Goal: Task Accomplishment & Management: Manage account settings

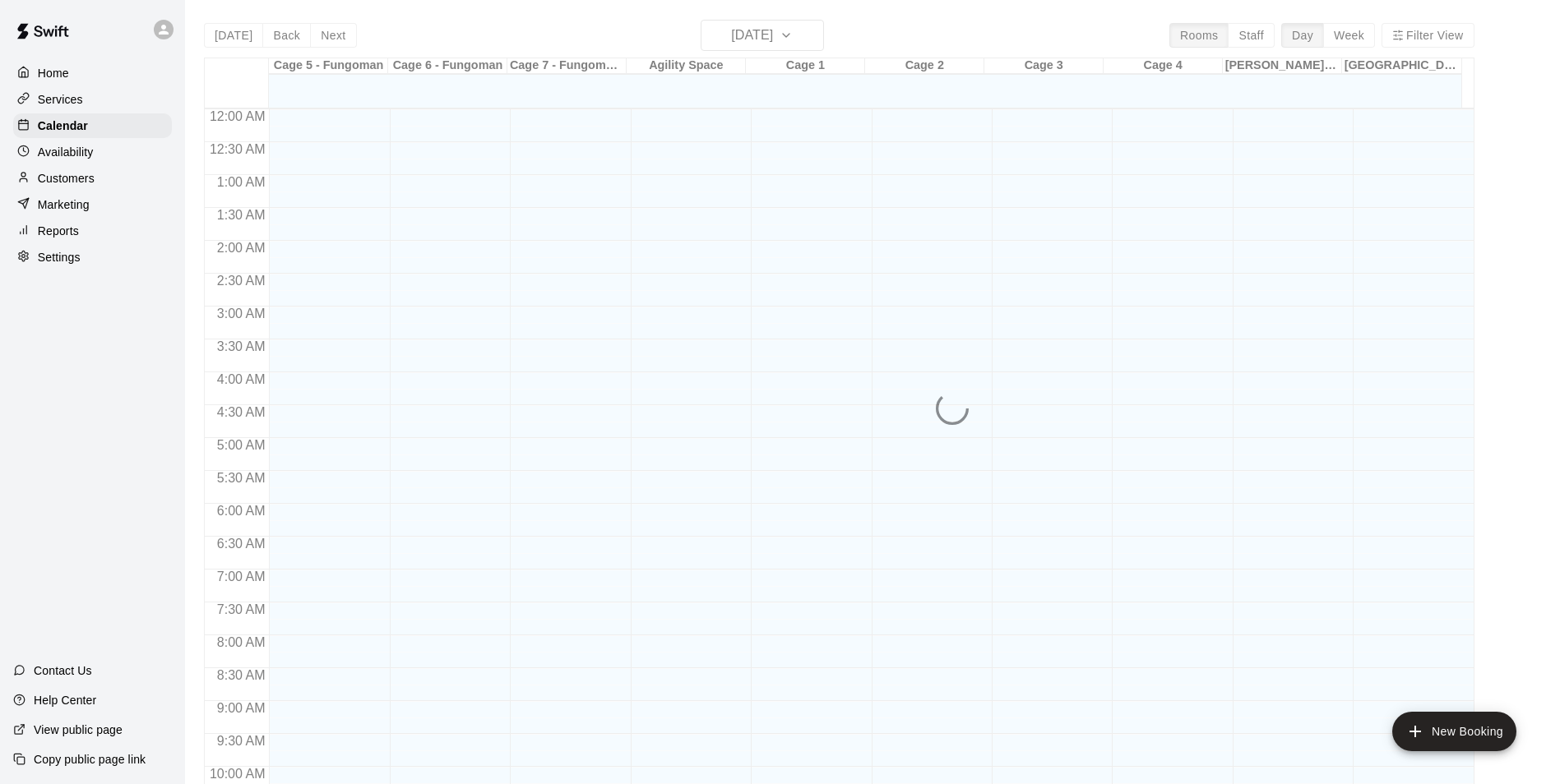
scroll to position [721, 0]
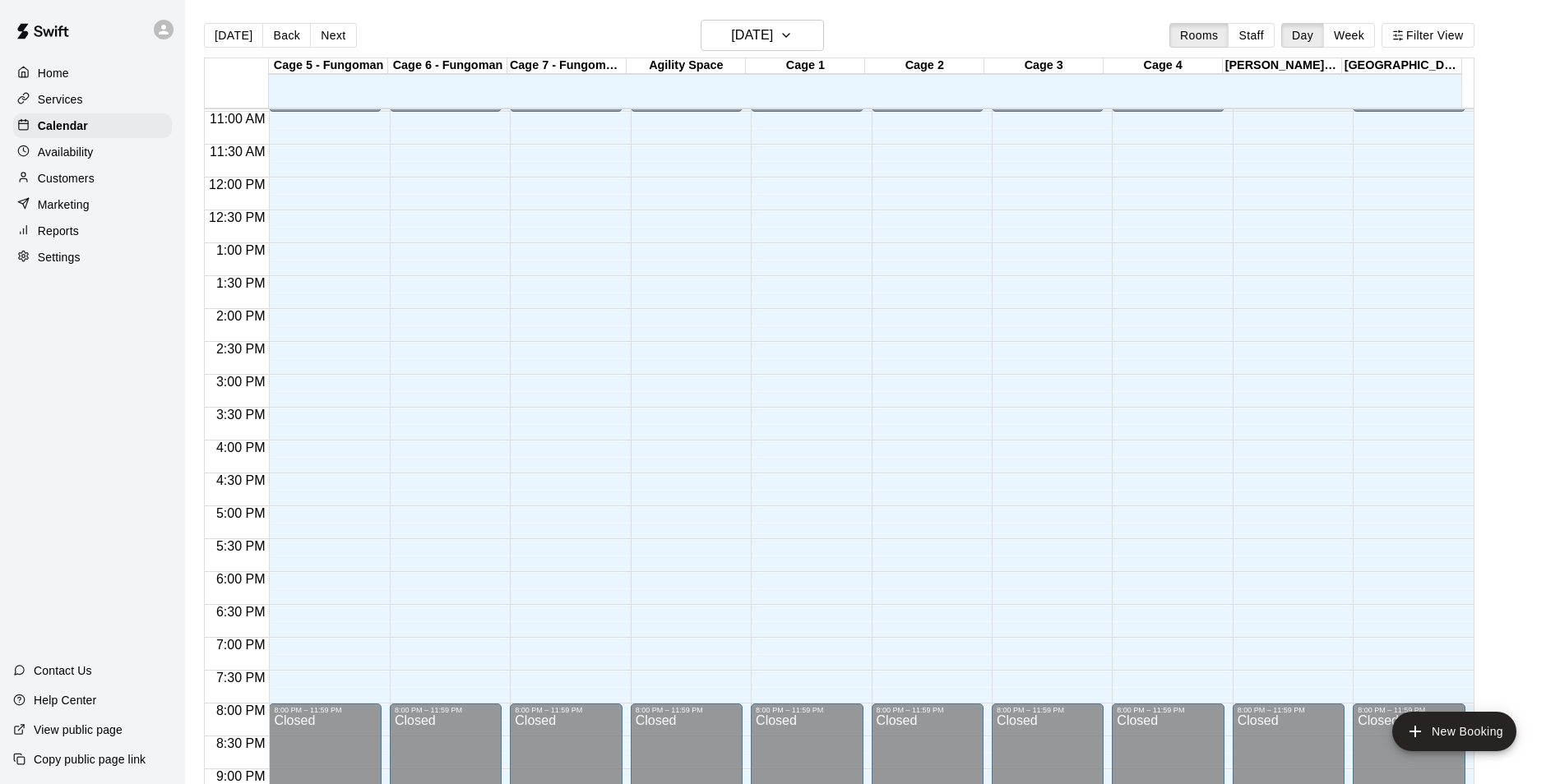
click at [159, 32] on icon at bounding box center [164, 30] width 15 height 15
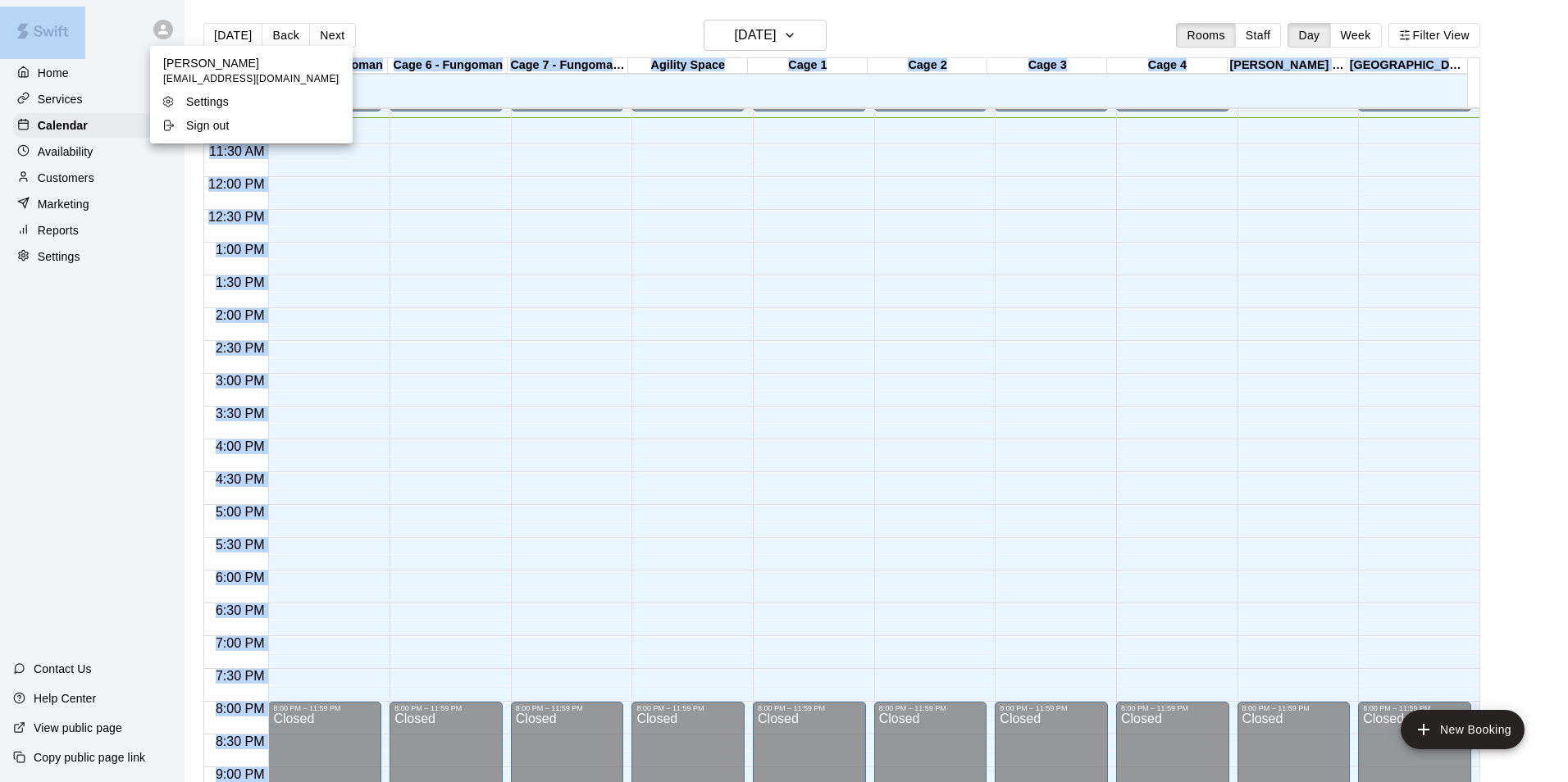
click at [0, 469] on html "Home Services Calendar Availability Customers Marketing Reports Settings Contac…" at bounding box center [784, 404] width 1568 height 809
drag, startPoint x: -4, startPoint y: 469, endPoint x: 49, endPoint y: 481, distance: 54.3
click at [49, 481] on div at bounding box center [784, 391] width 1568 height 782
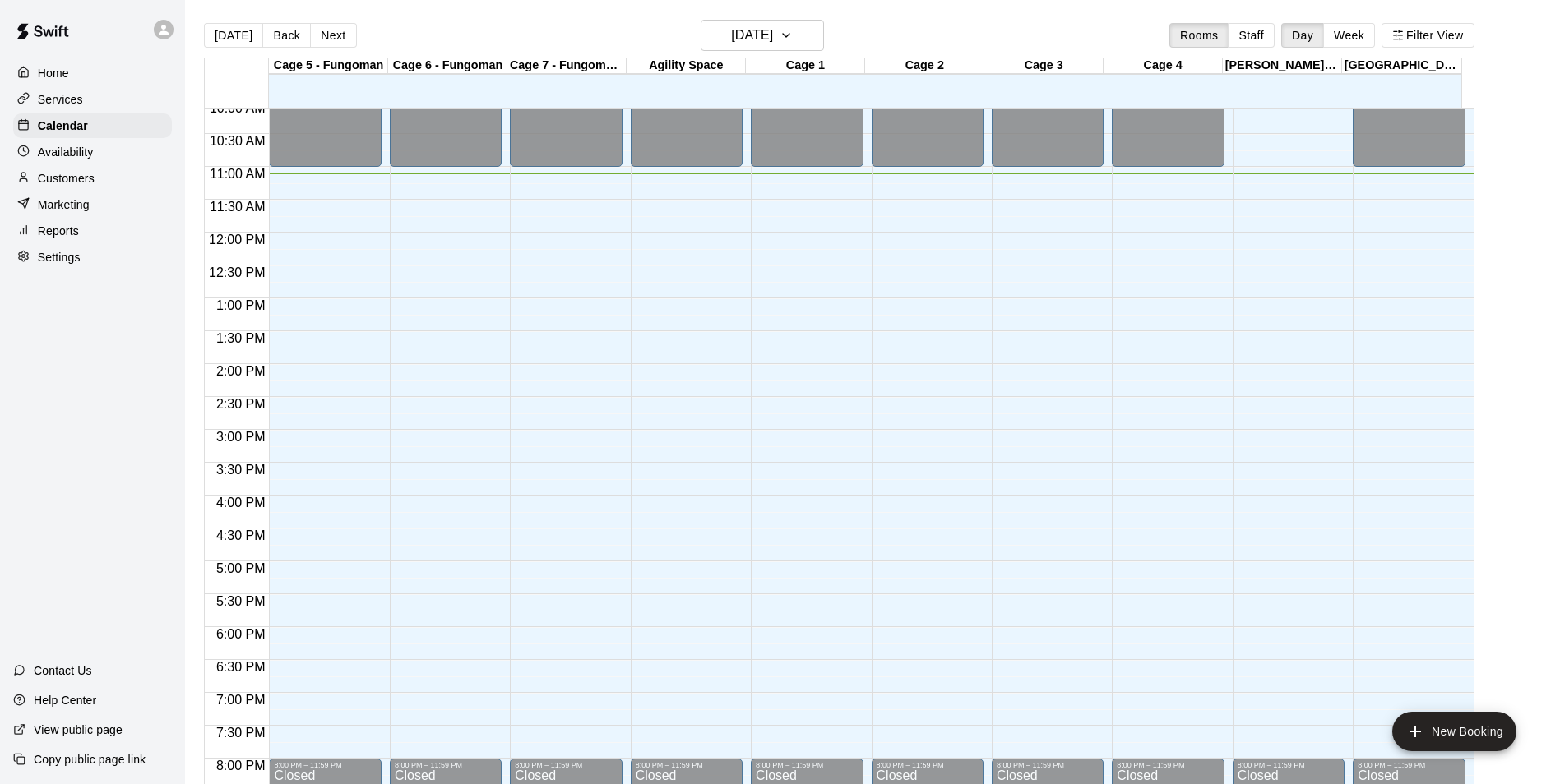
scroll to position [639, 0]
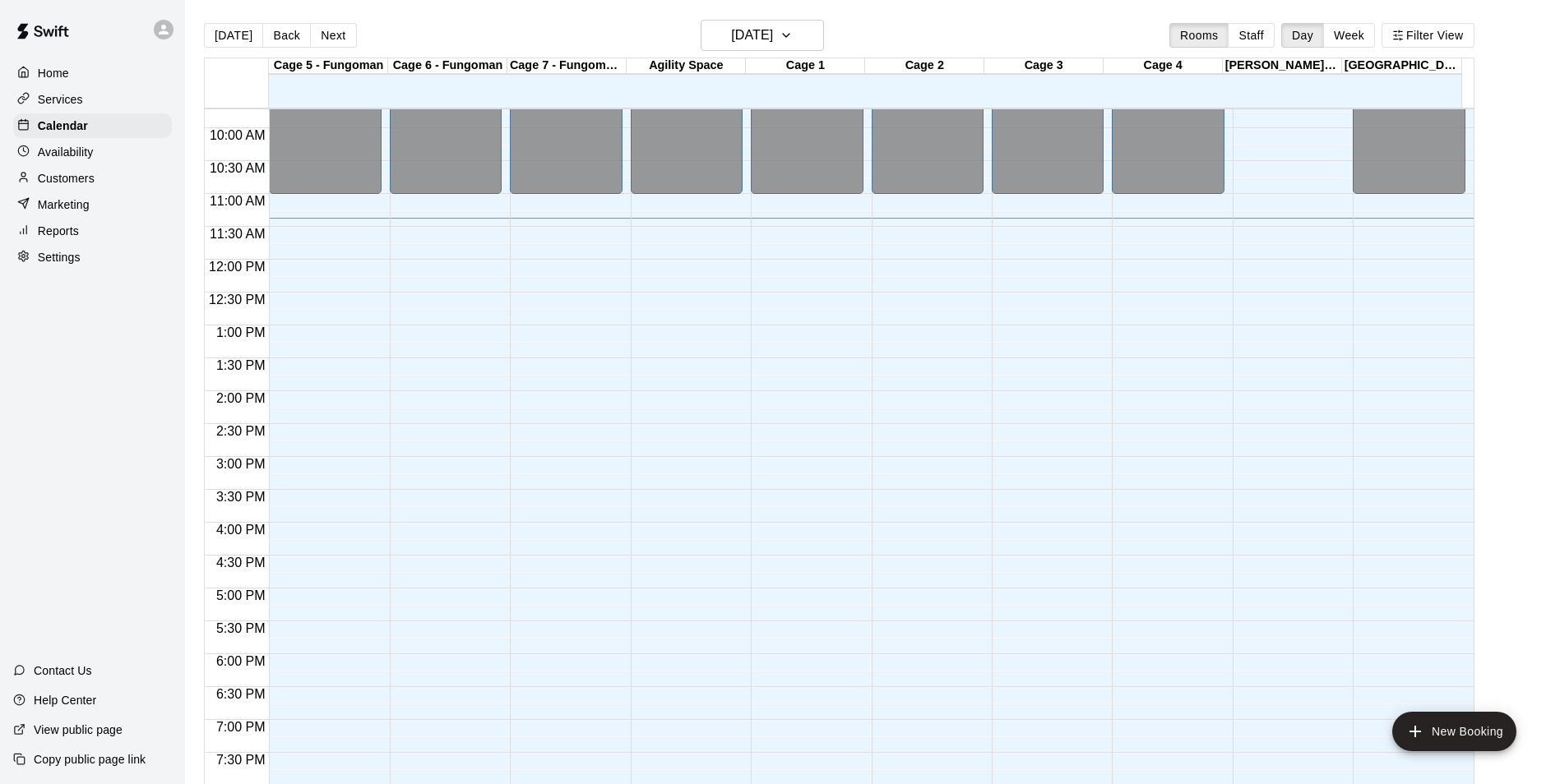
click at [612, 763] on div "12:00 AM – 11:00 AM Closed 8:00 PM – 11:59 PM Closed" at bounding box center [565, 259] width 112 height 1578
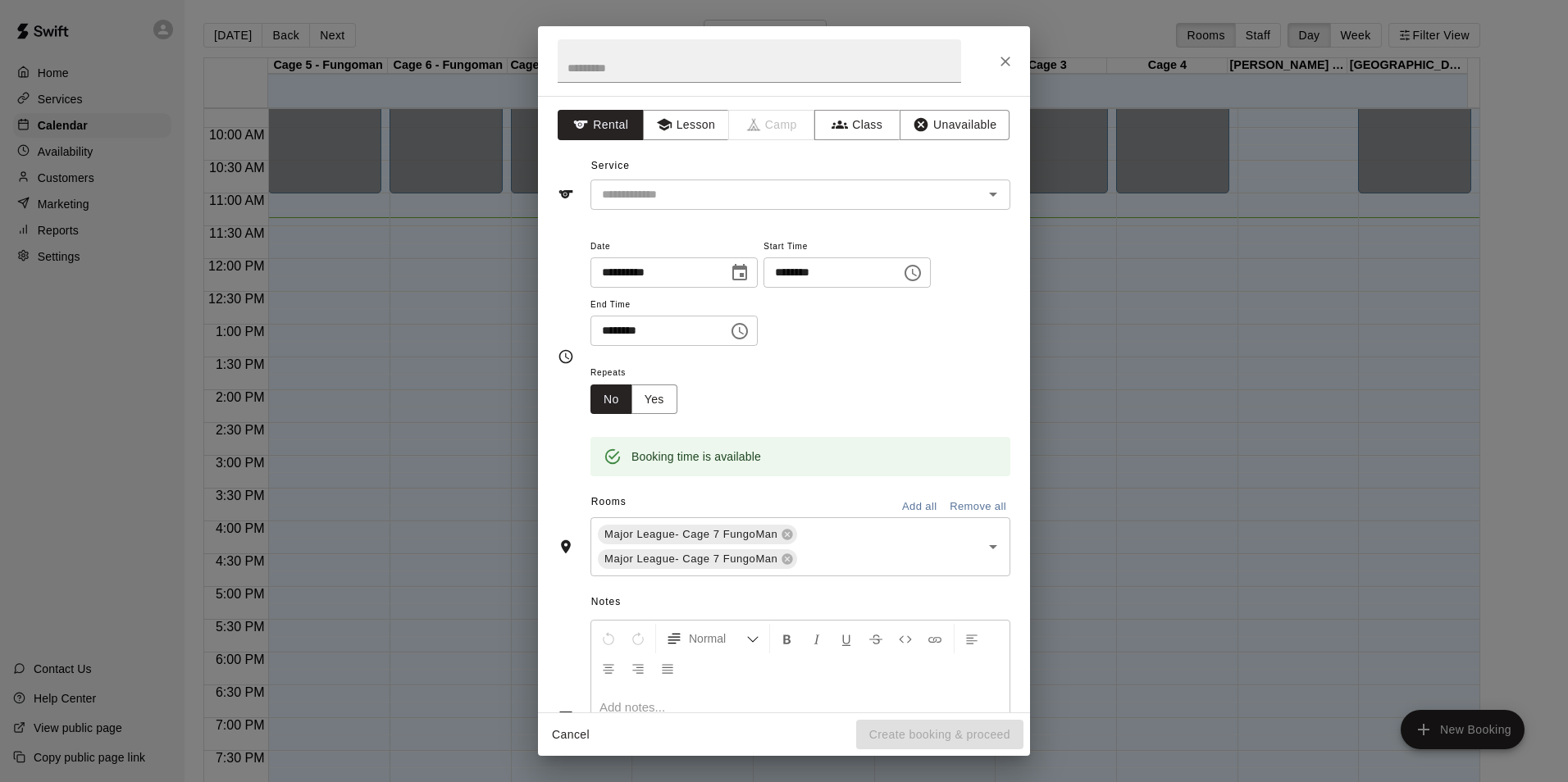
click at [1183, 483] on div "**********" at bounding box center [784, 391] width 1568 height 782
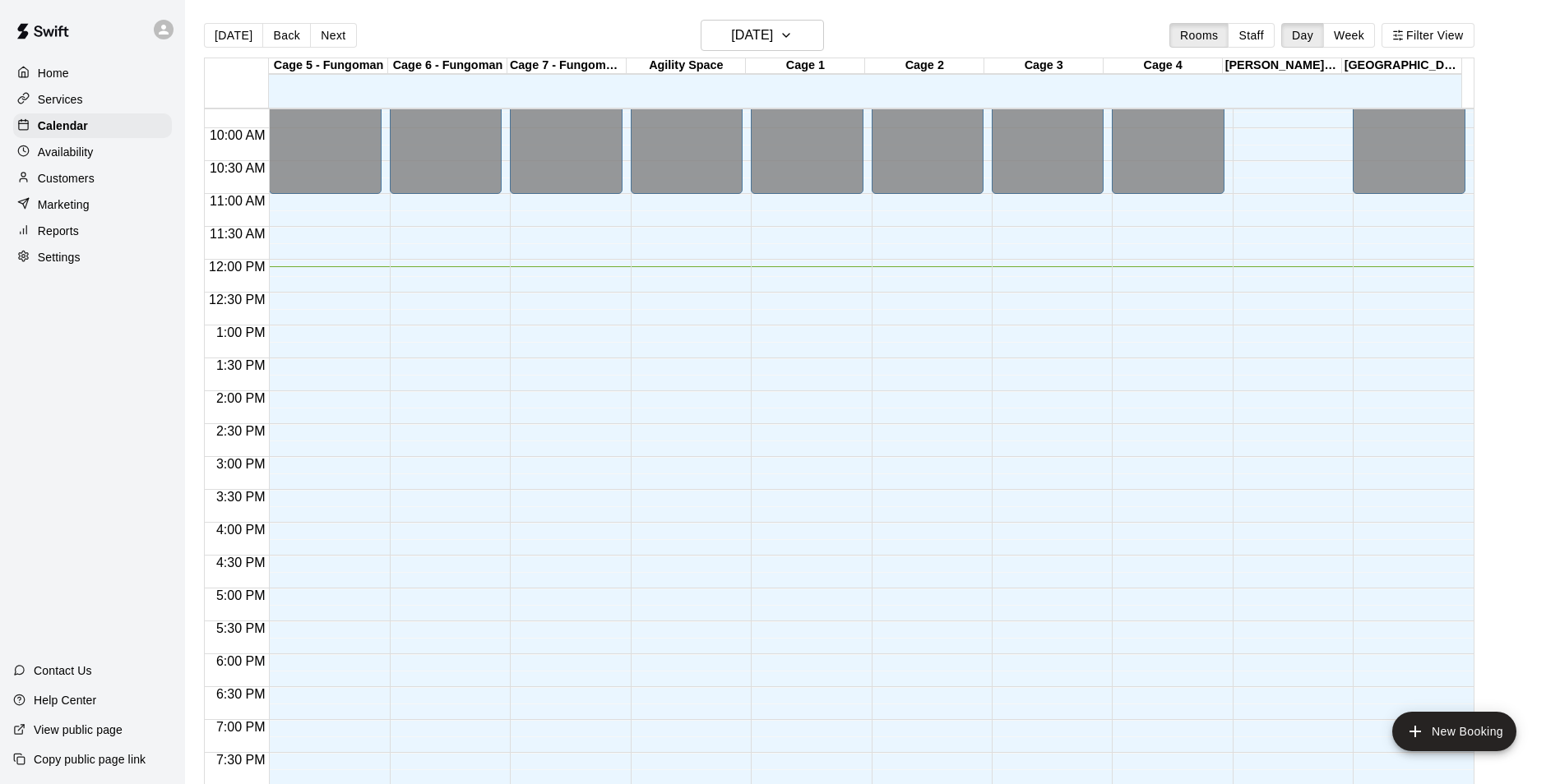
click at [627, 765] on div "12:00 AM 12:30 AM 1:00 AM 1:30 AM 2:00 AM 2:30 AM 3:00 AM 3:30 AM 4:00 AM 4:30 …" at bounding box center [839, 455] width 1269 height 695
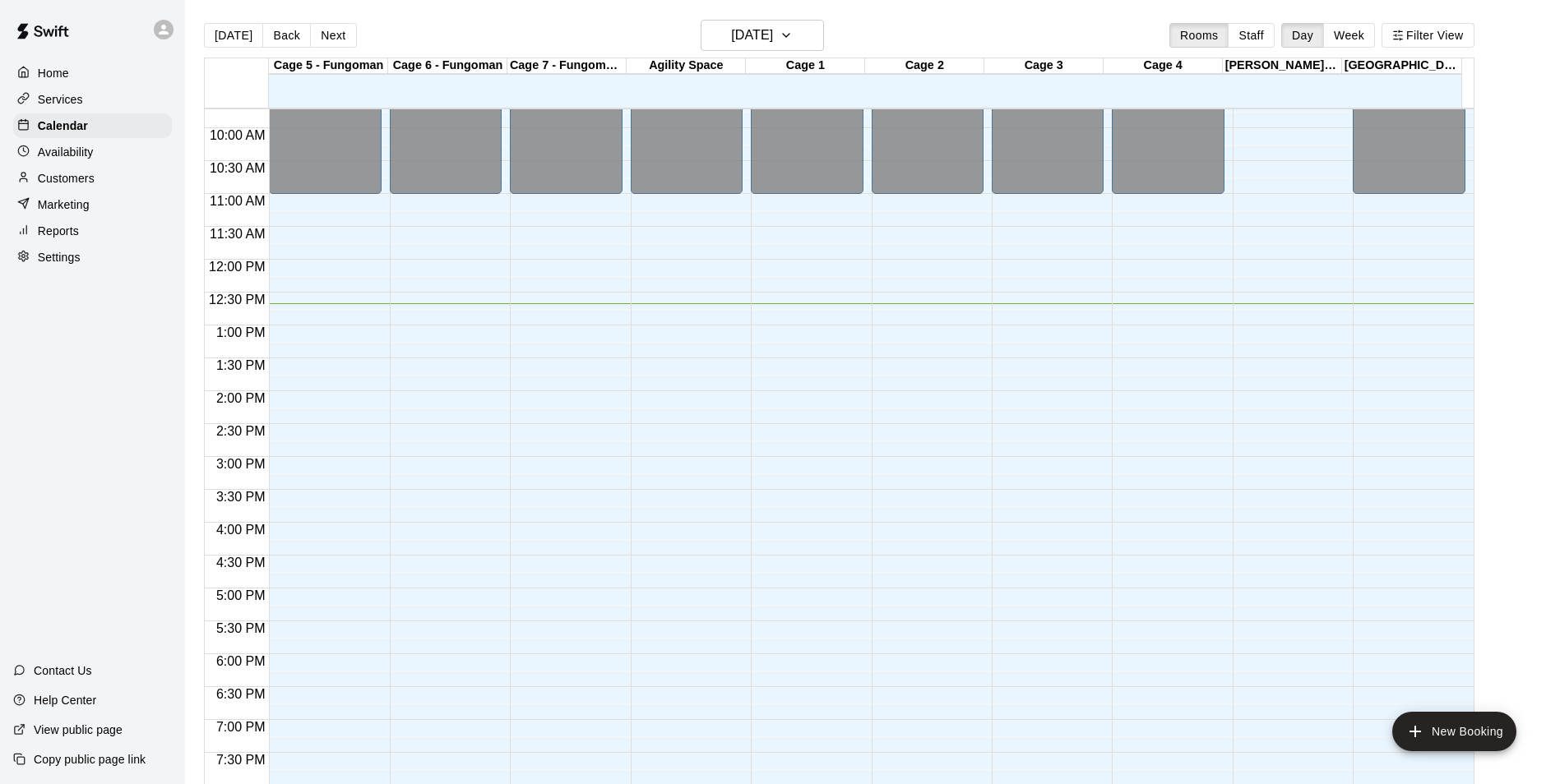
click at [1, 411] on div "Home Services Calendar Availability Customers Marketing Reports Settings Contac…" at bounding box center [93, 392] width 185 height 784
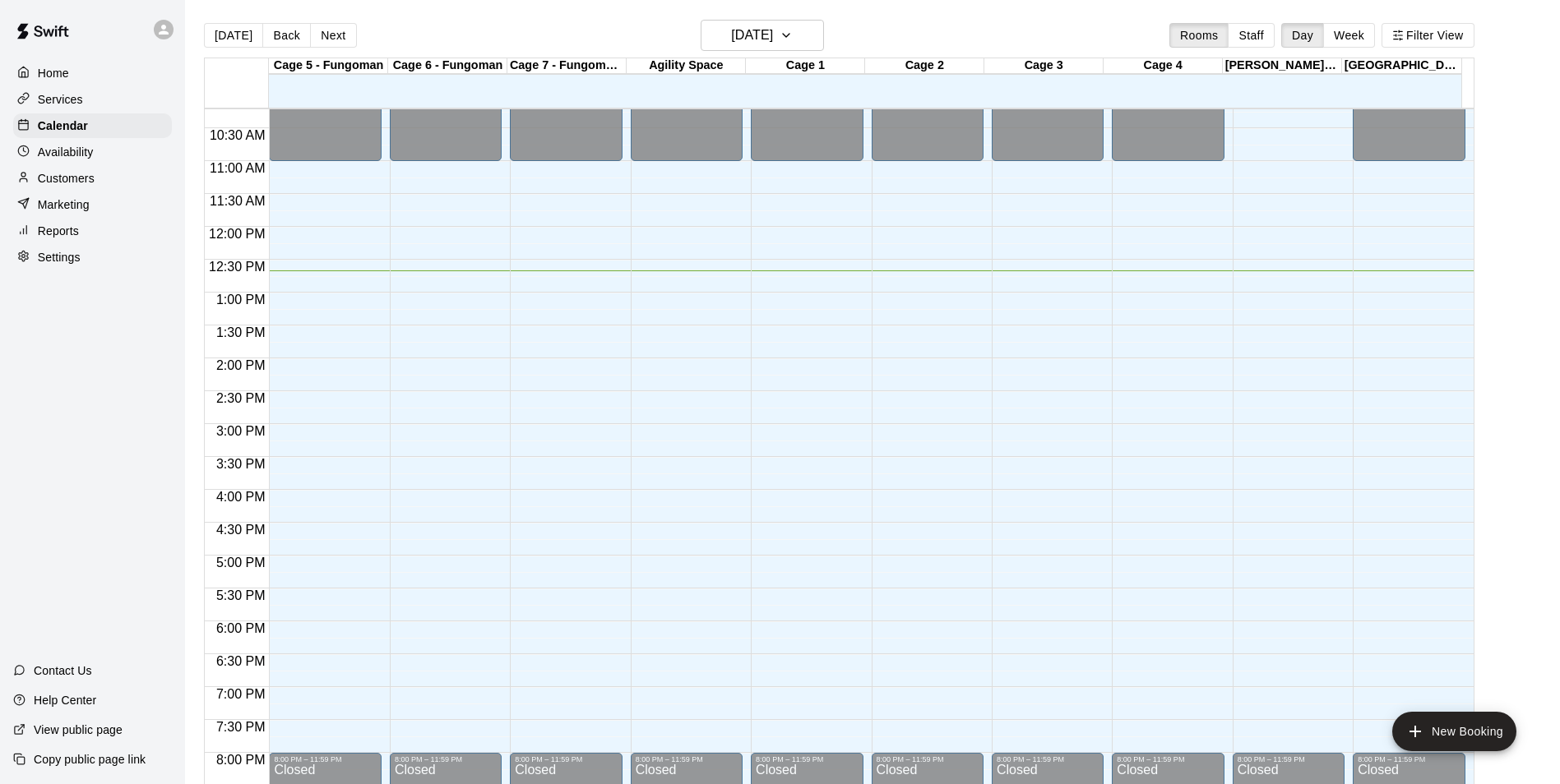
scroll to position [721, 0]
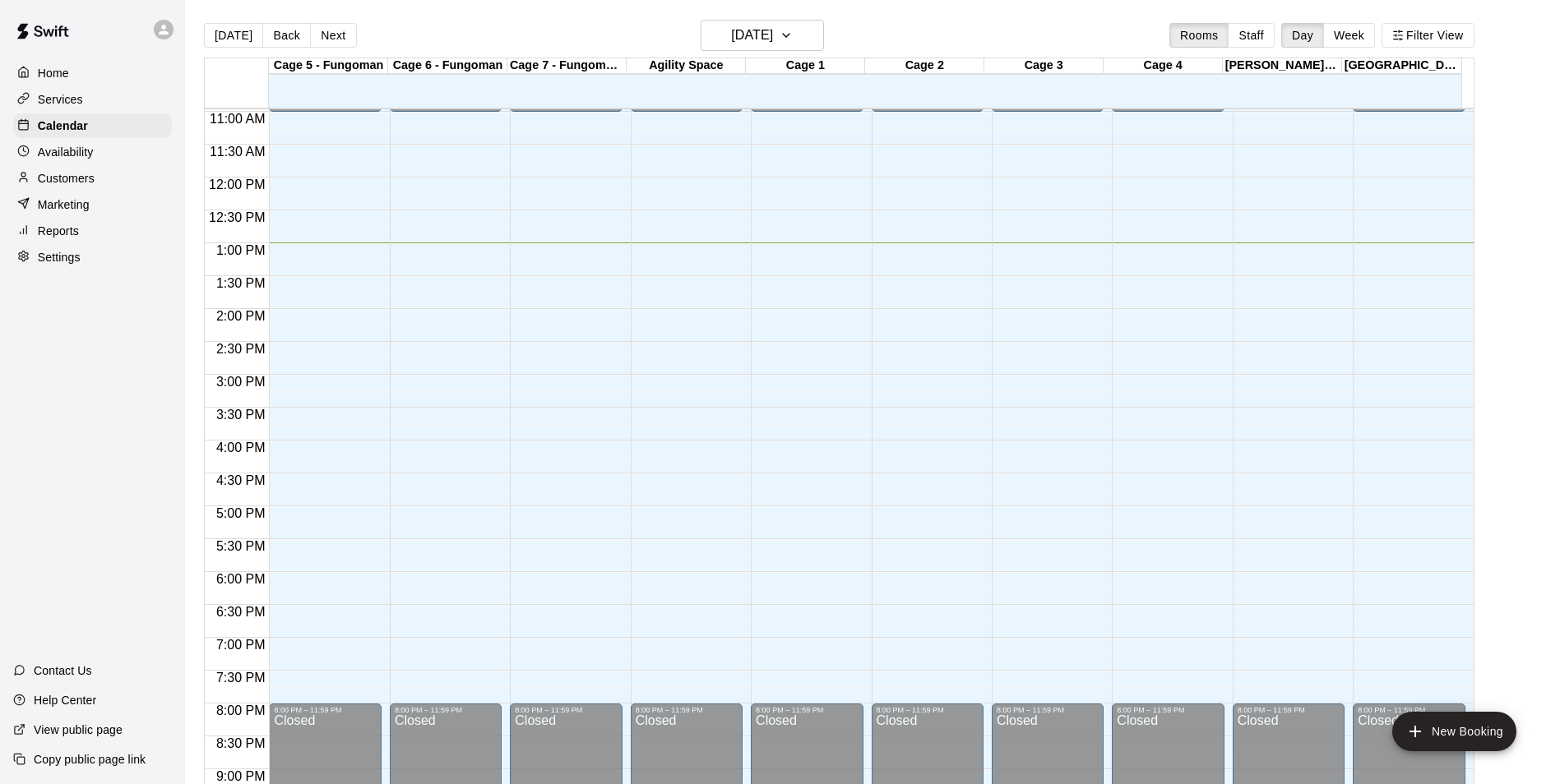
click at [58, 471] on div "Home Services Calendar Availability Customers Marketing Reports Settings Contac…" at bounding box center [93, 392] width 185 height 784
click at [98, 174] on div "Customers" at bounding box center [92, 178] width 159 height 25
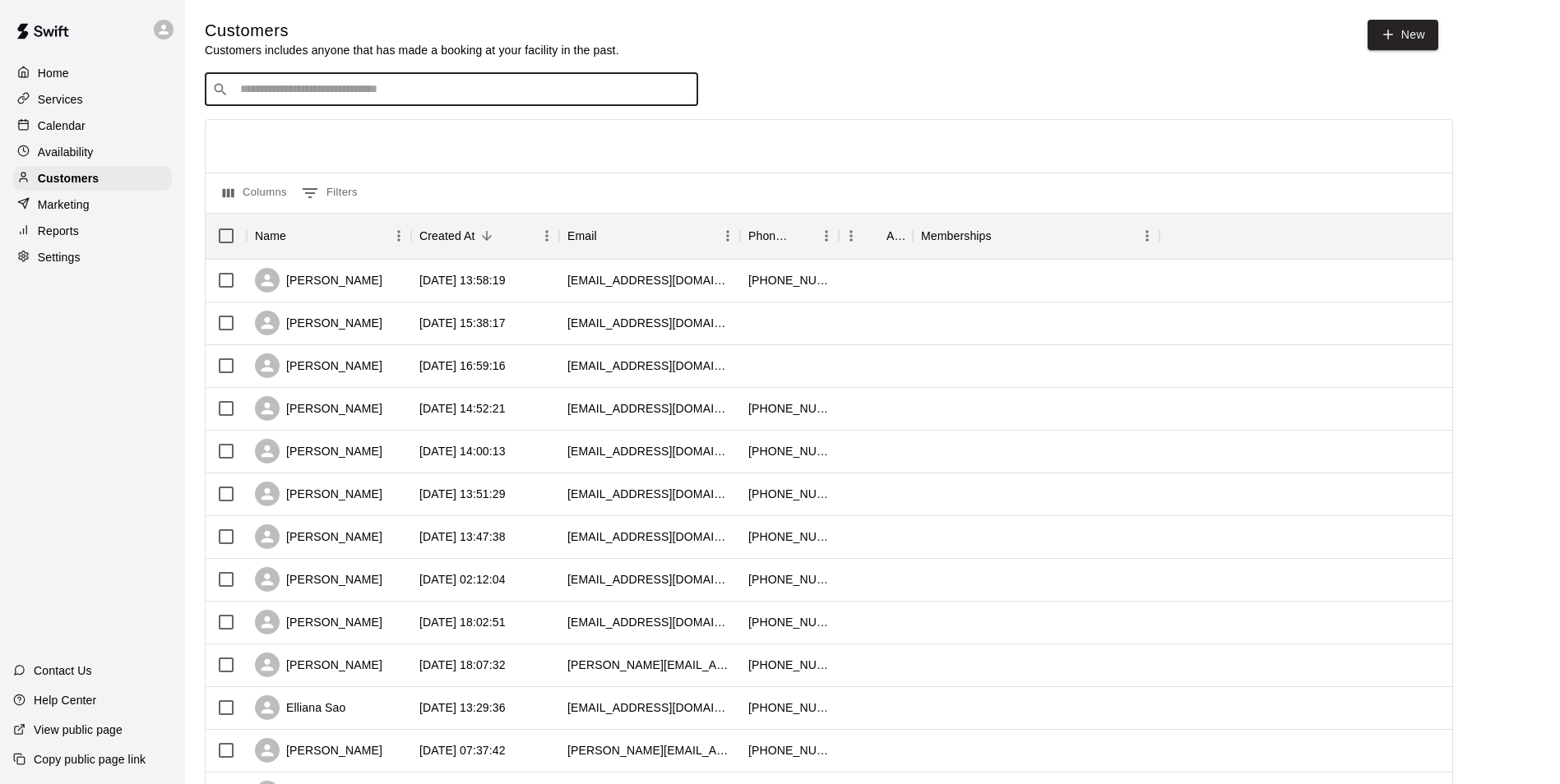
click at [352, 97] on input "Search customers by name or email" at bounding box center [463, 90] width 455 height 17
type input "****"
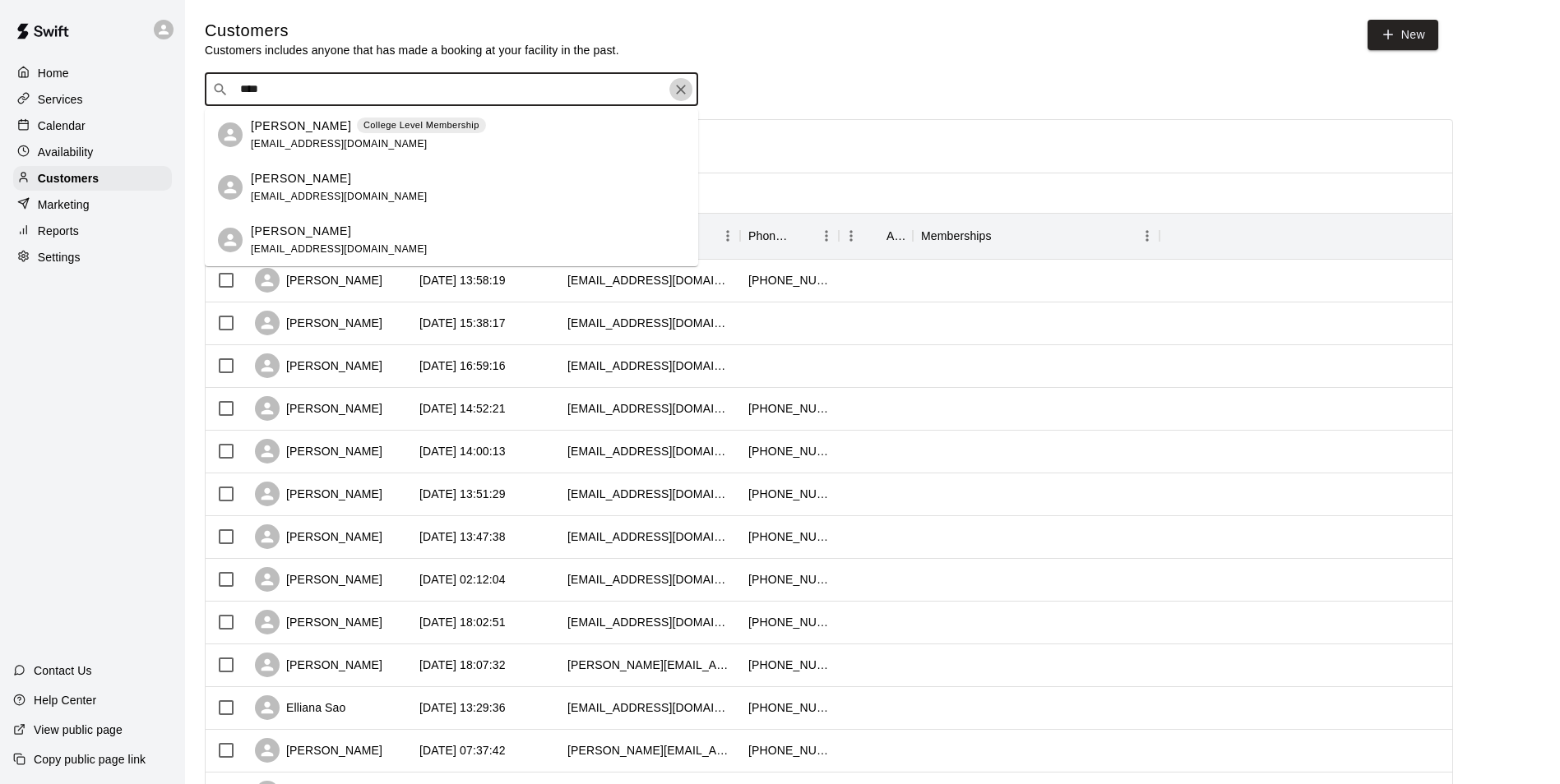
click at [691, 91] on button "Clear" at bounding box center [680, 89] width 23 height 23
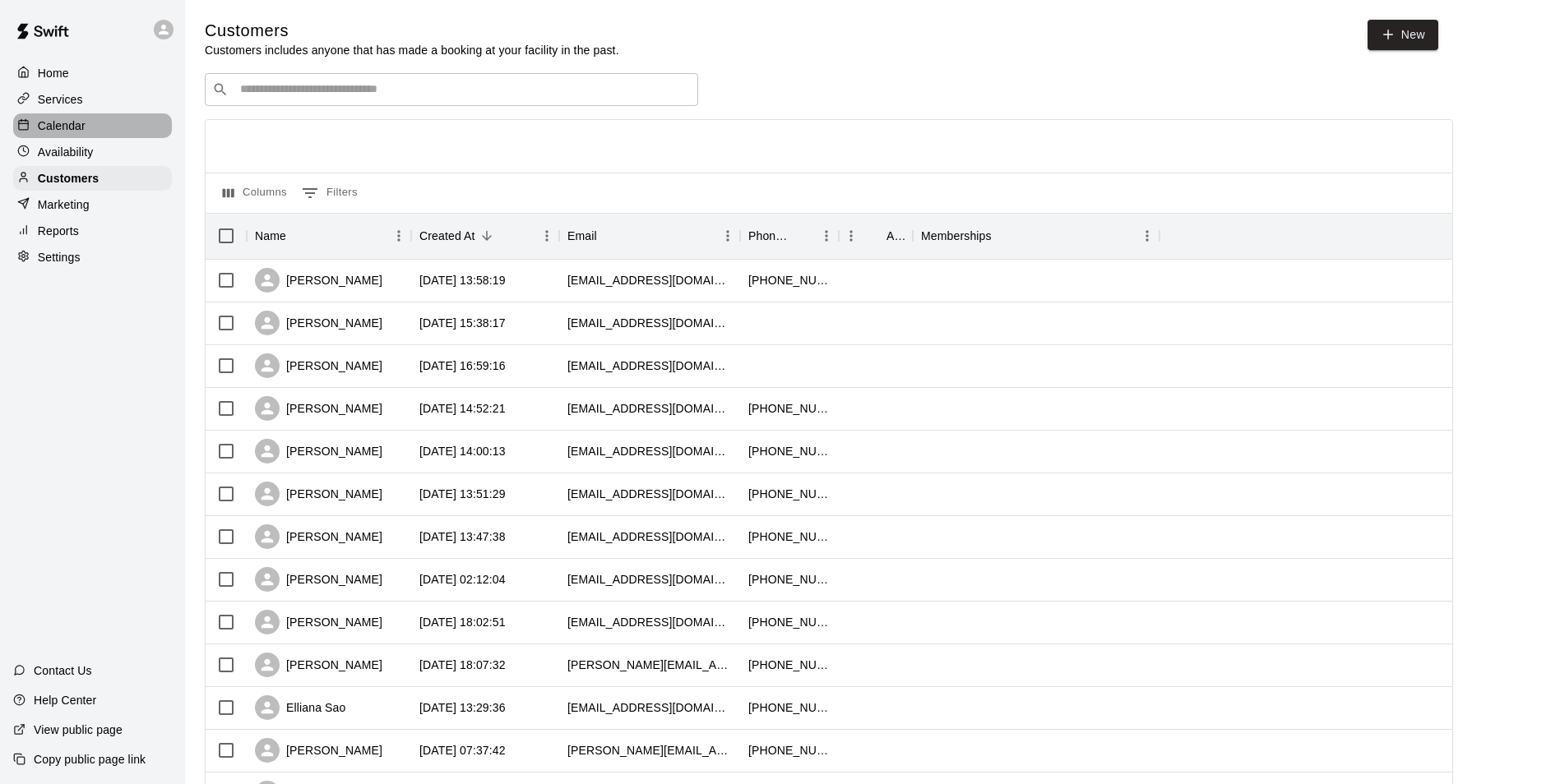
click at [102, 123] on div "Calendar" at bounding box center [92, 125] width 159 height 25
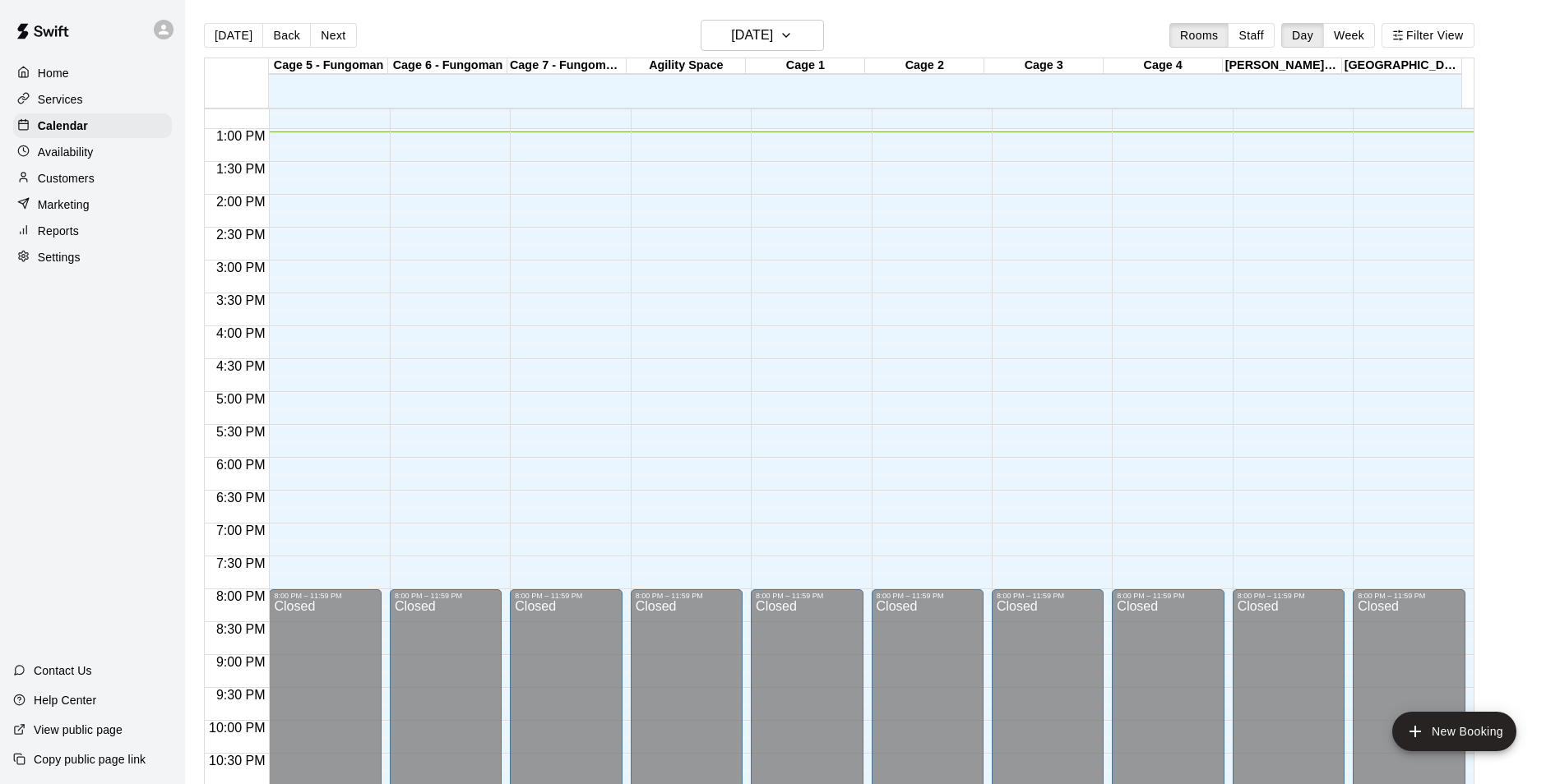
scroll to position [752, 0]
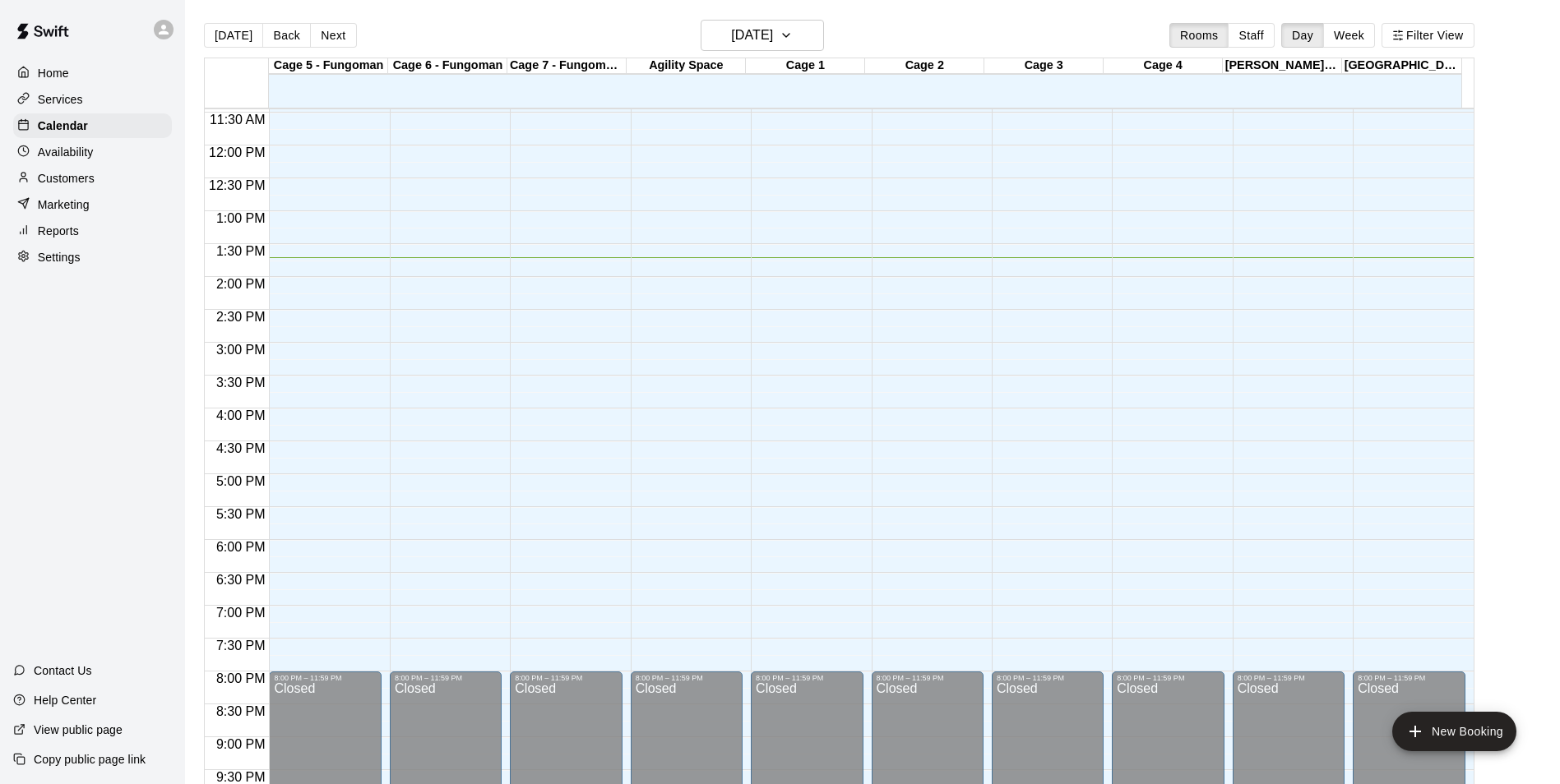
click at [1209, 432] on div "12:00 AM – 11:00 AM Closed 8:00 PM – 11:59 PM Closed" at bounding box center [1167, 145] width 112 height 1578
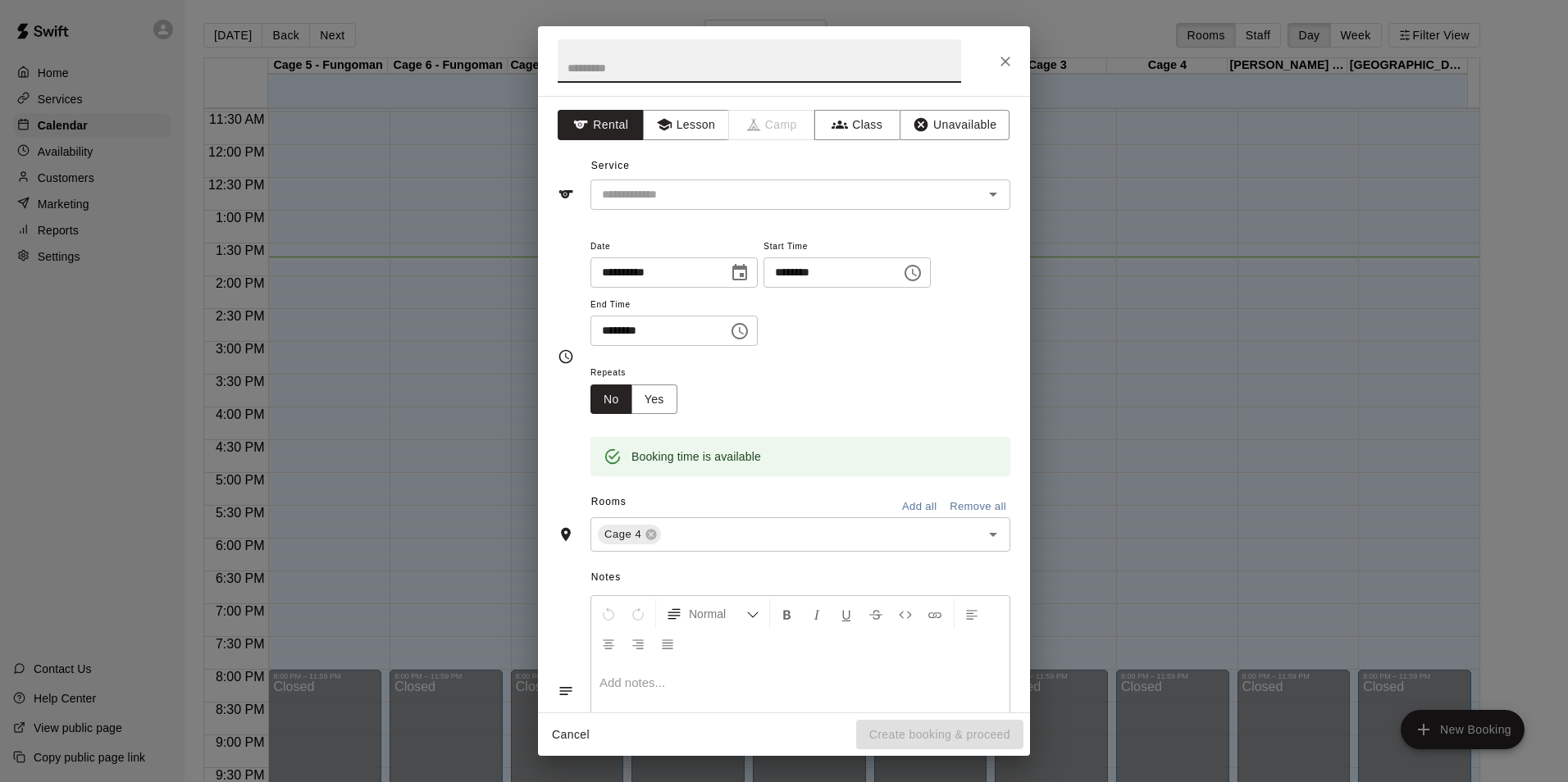
drag, startPoint x: 1191, startPoint y: 279, endPoint x: 1171, endPoint y: 301, distance: 29.7
click at [1190, 284] on div "**********" at bounding box center [784, 391] width 1568 height 782
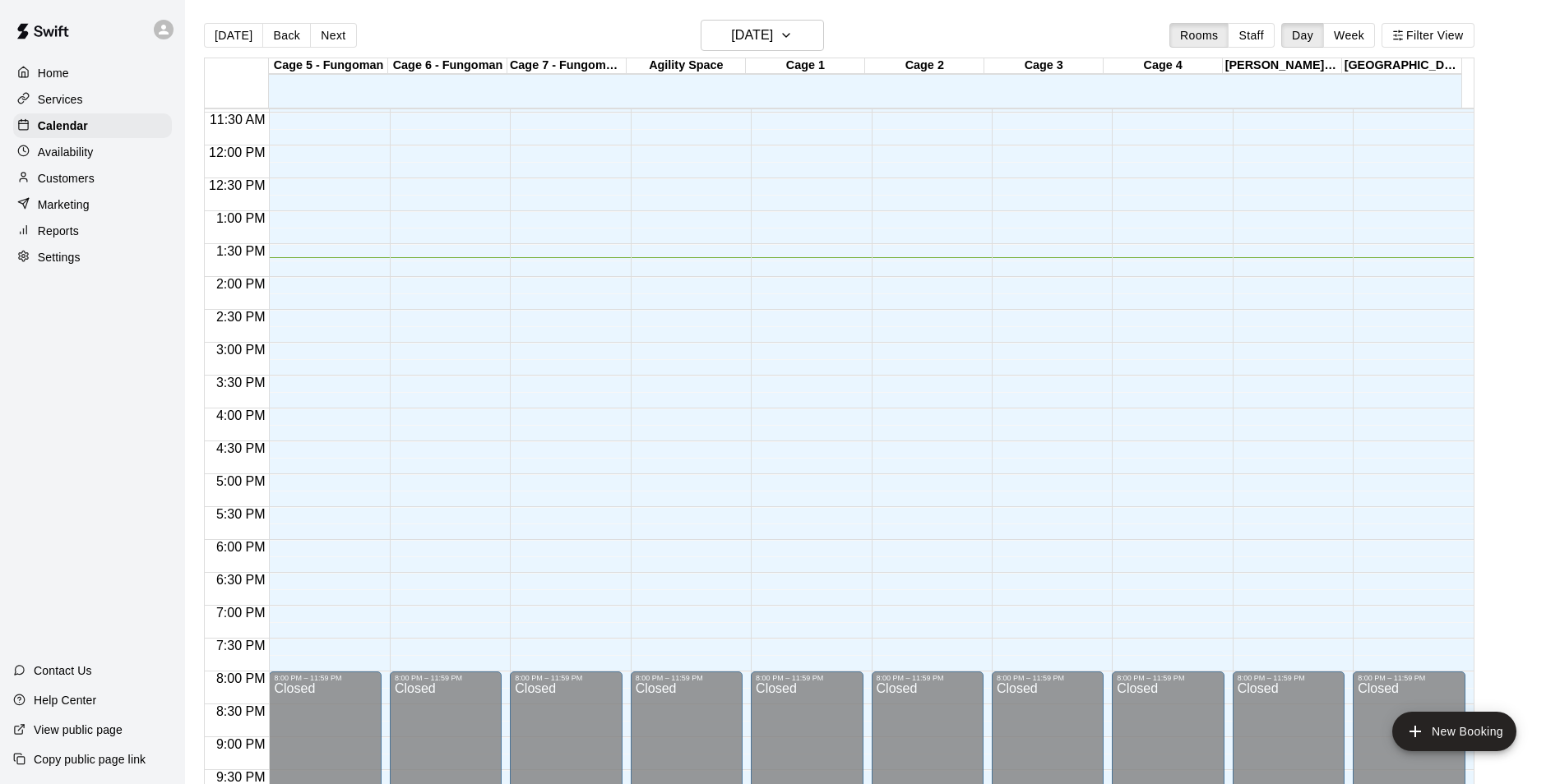
scroll to position [671, 0]
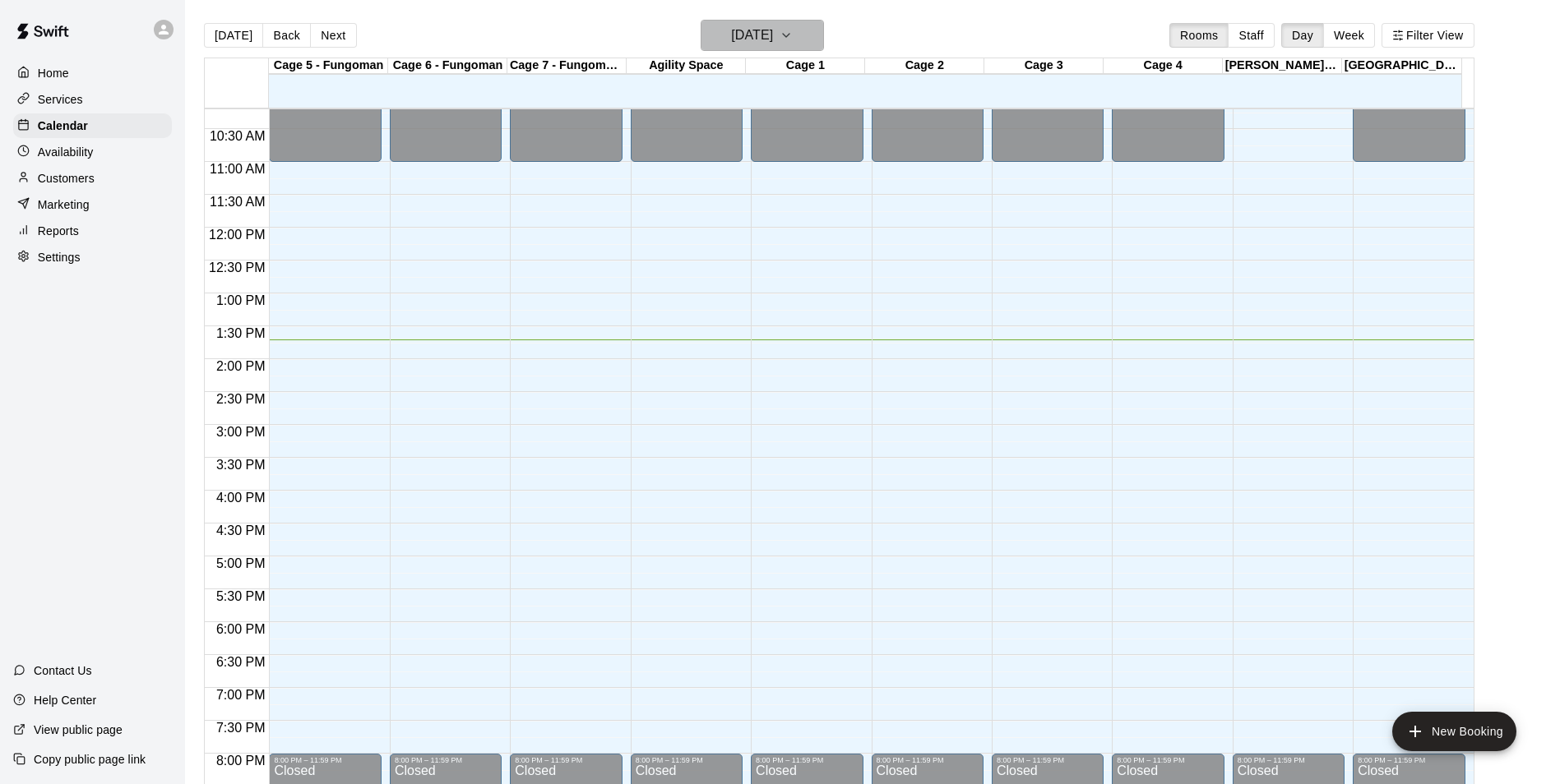
click at [793, 40] on icon "button" at bounding box center [786, 34] width 13 height 19
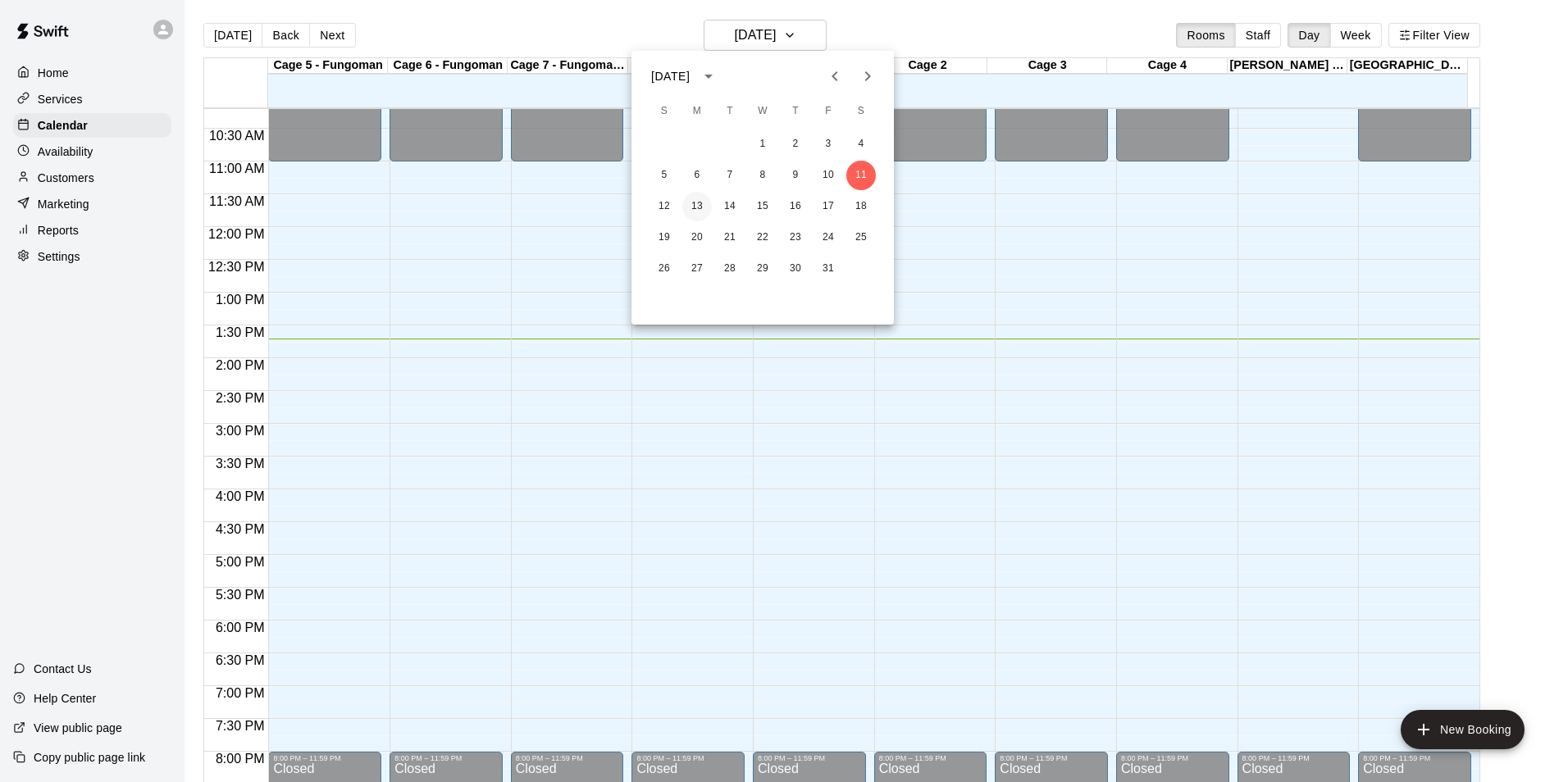
click at [692, 205] on button "13" at bounding box center [697, 207] width 30 height 30
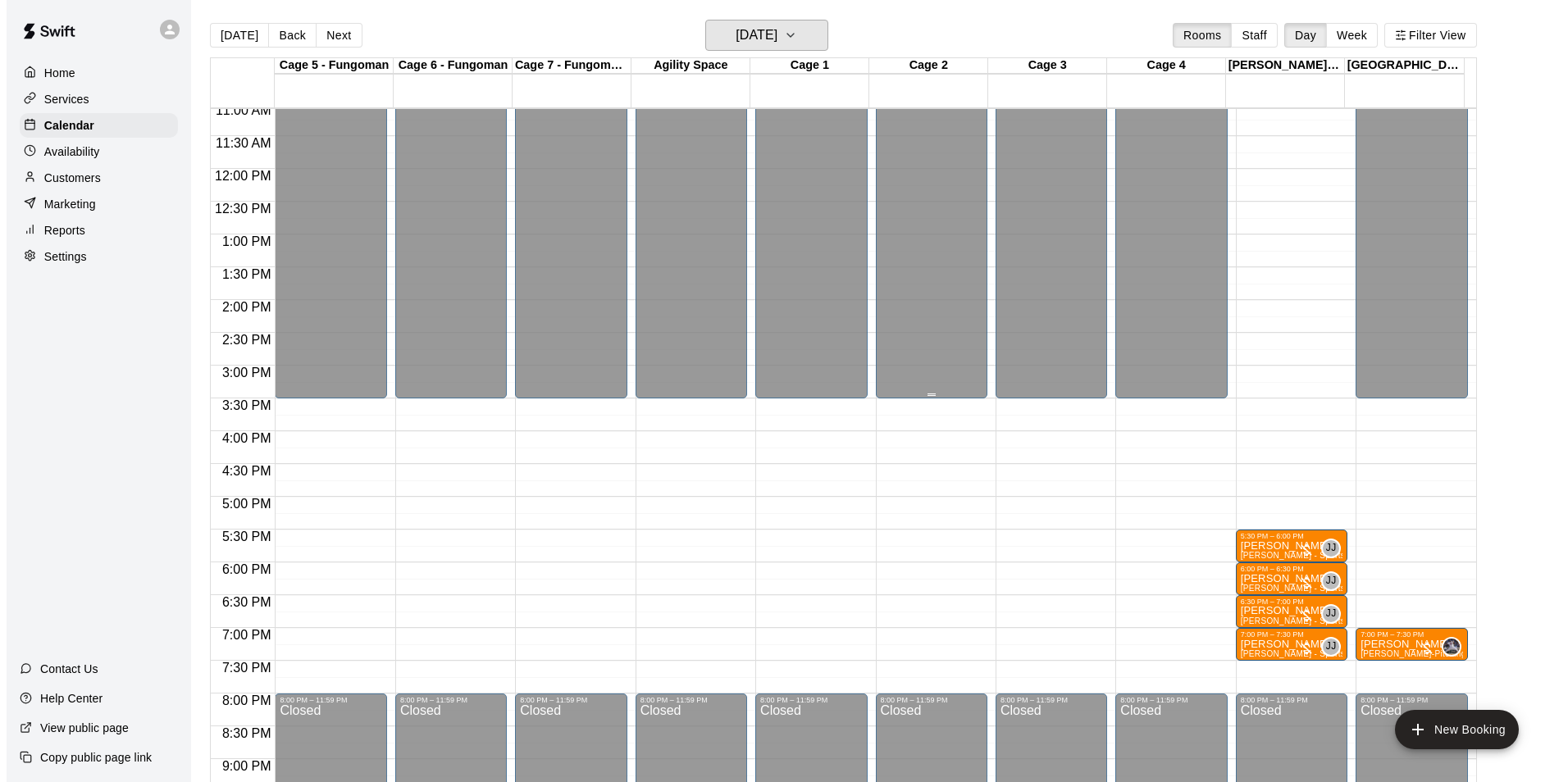
scroll to position [751, 0]
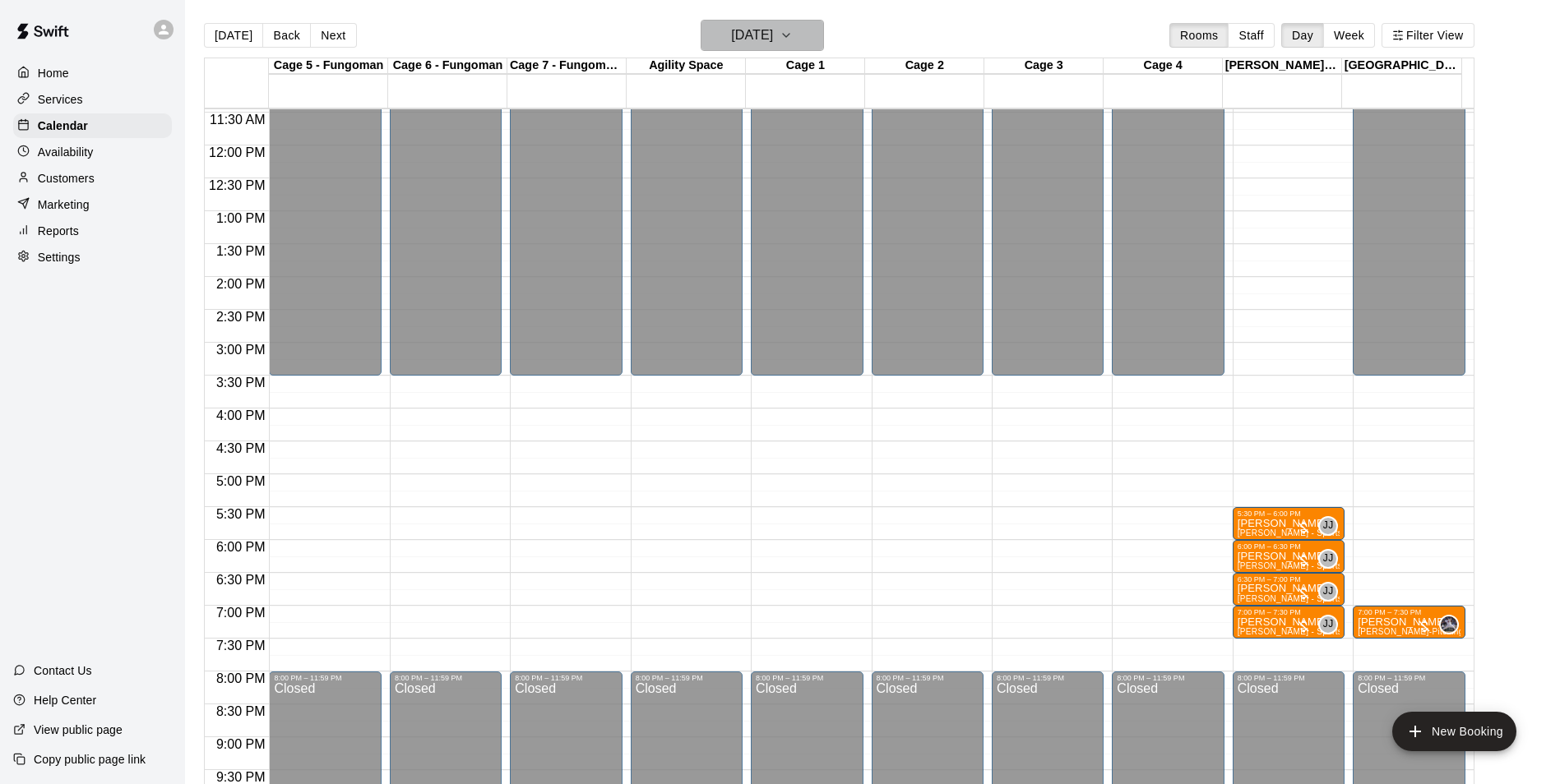
click at [794, 22] on button "[DATE]" at bounding box center [762, 35] width 123 height 32
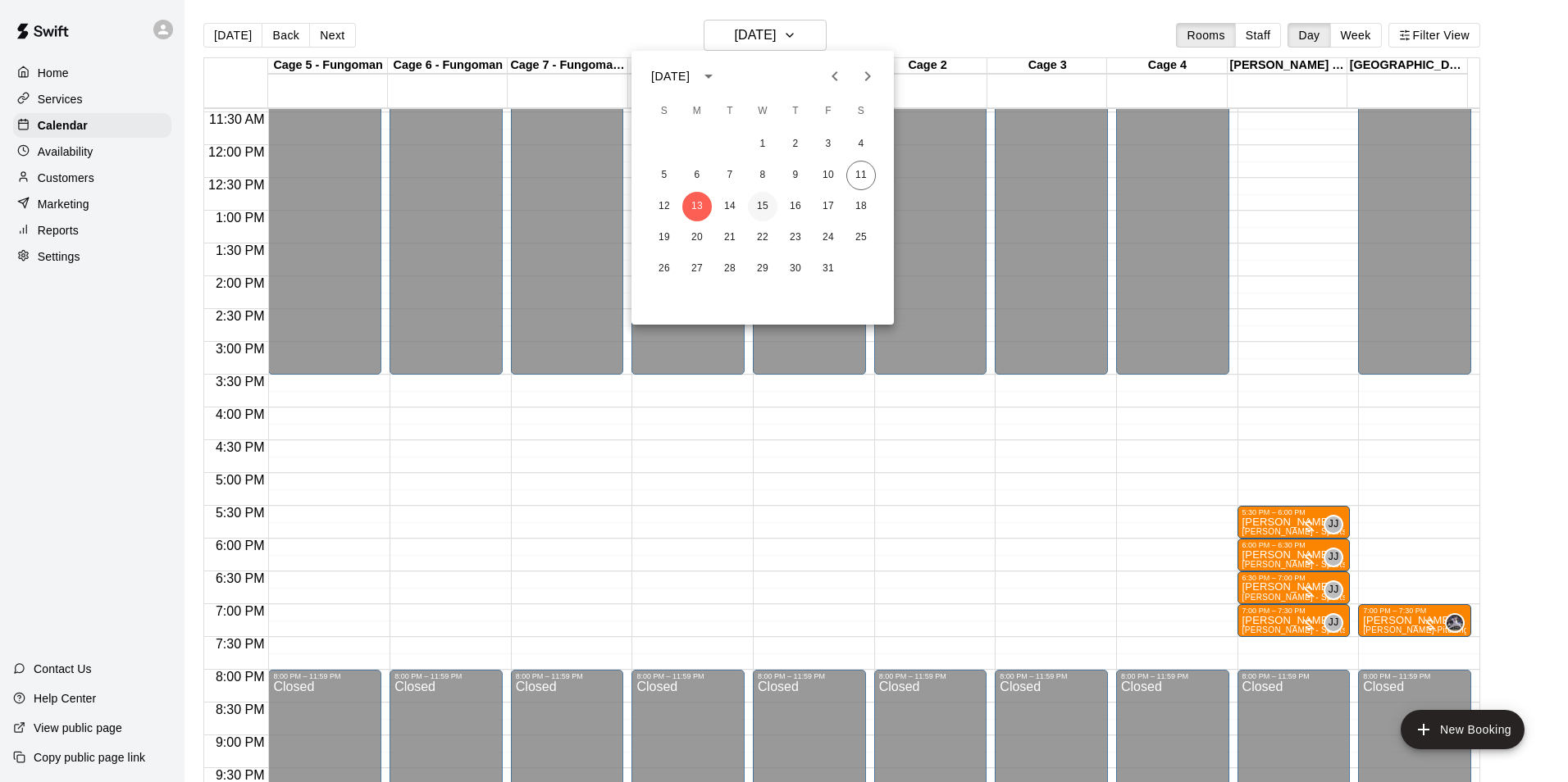
click at [764, 211] on button "15" at bounding box center [763, 207] width 30 height 30
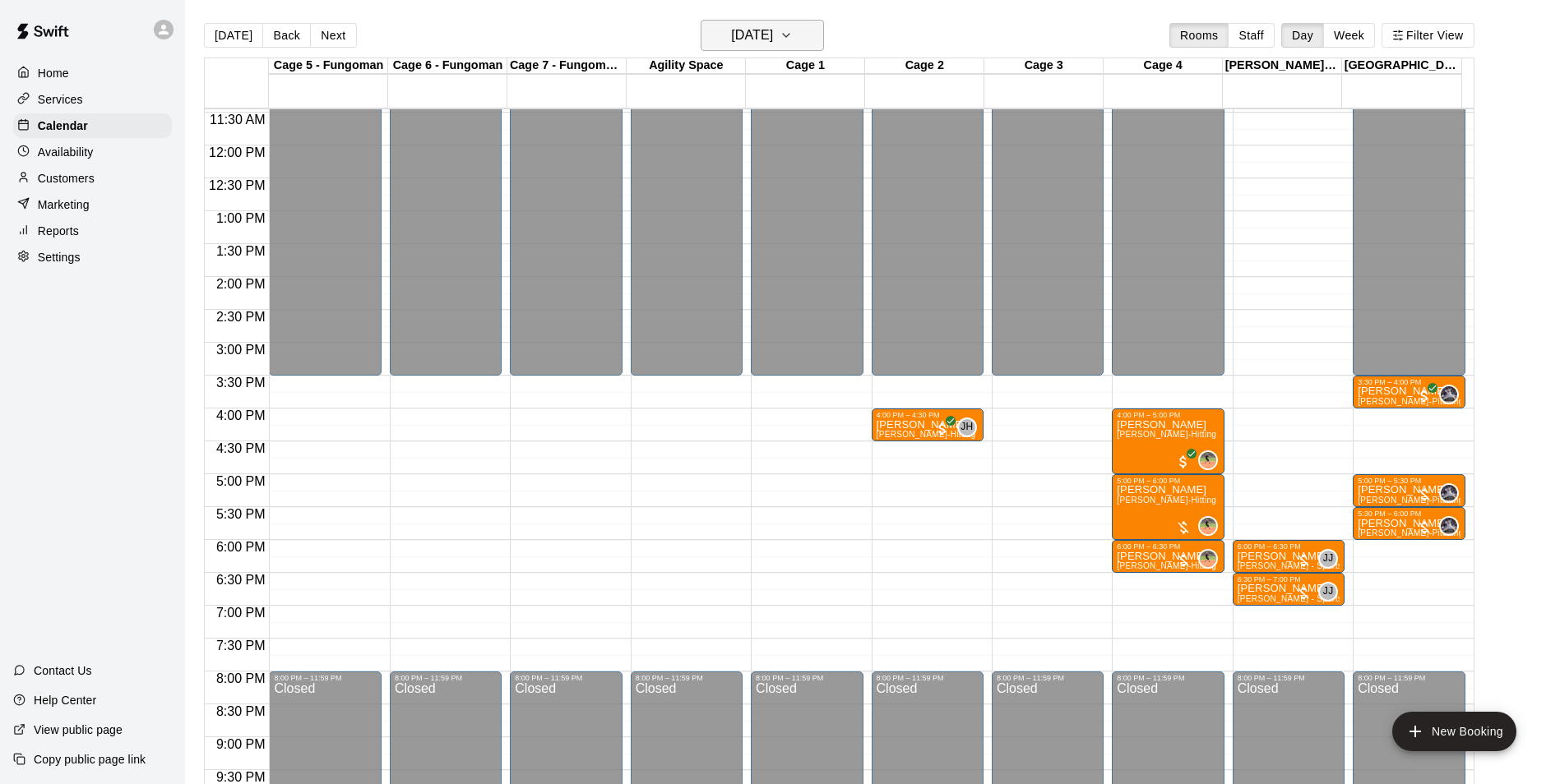
click at [773, 32] on h6 "[DATE]" at bounding box center [752, 35] width 42 height 23
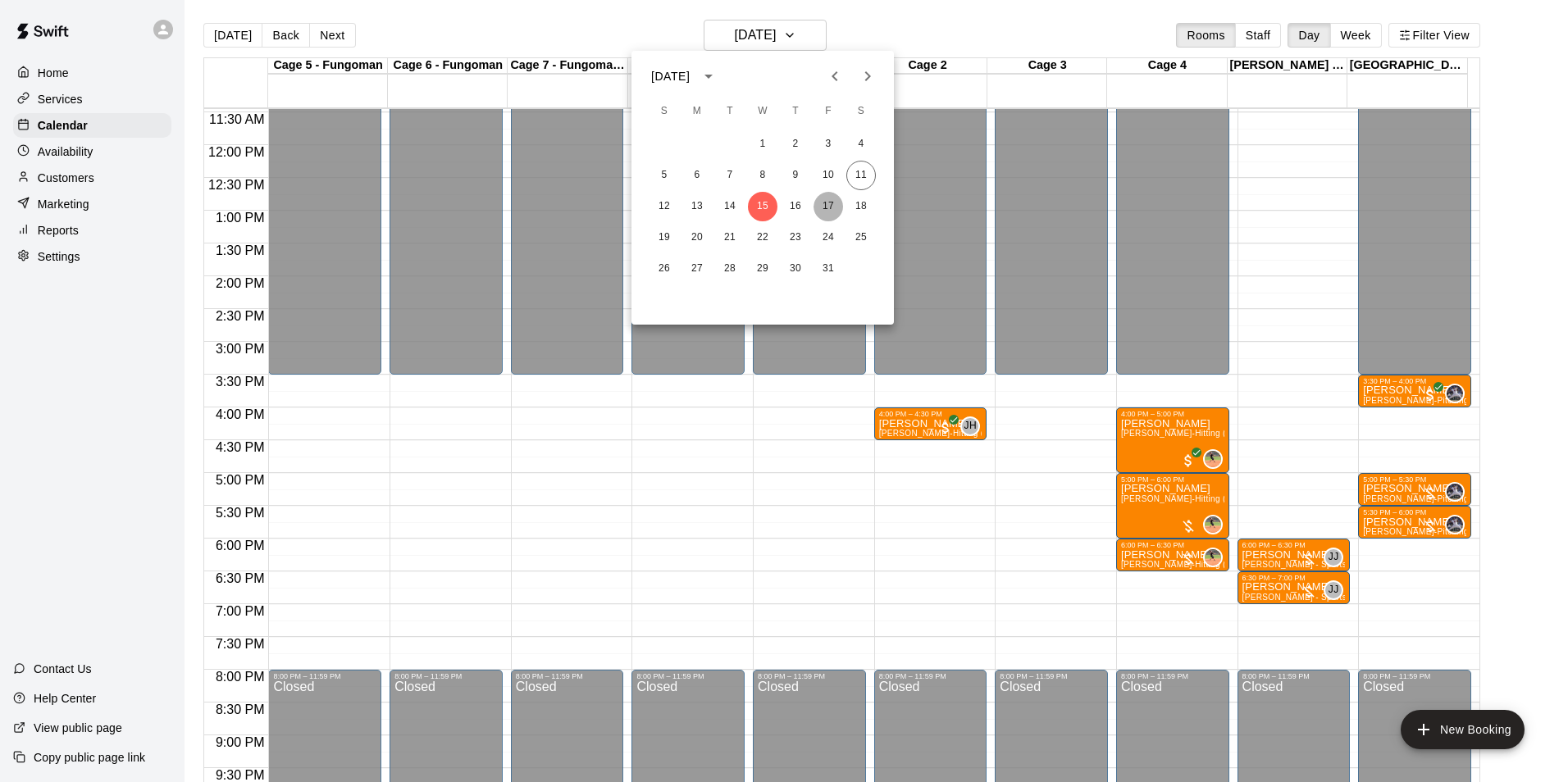
click at [838, 206] on button "17" at bounding box center [828, 207] width 30 height 30
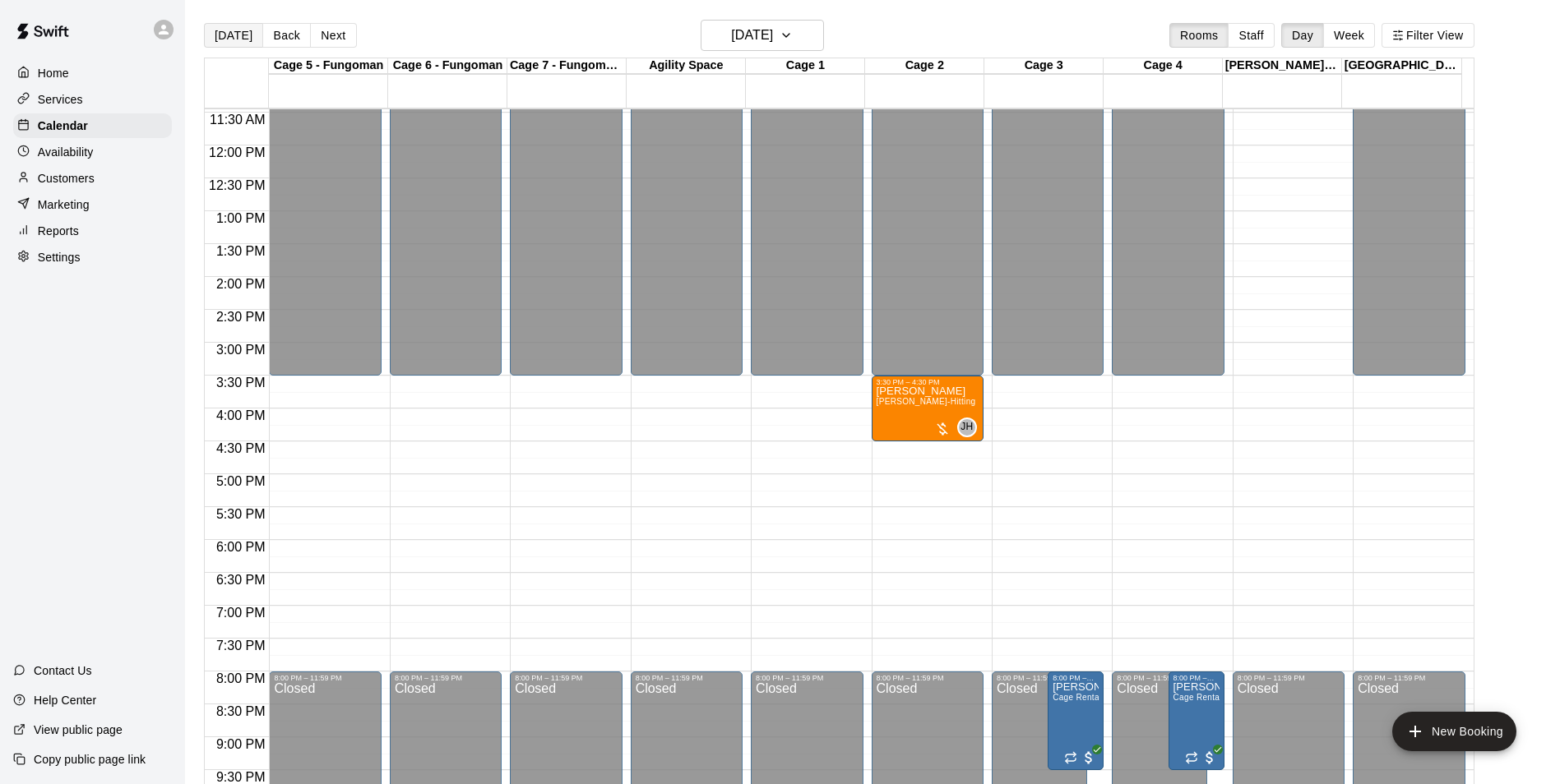
click at [214, 31] on button "[DATE]" at bounding box center [234, 35] width 59 height 25
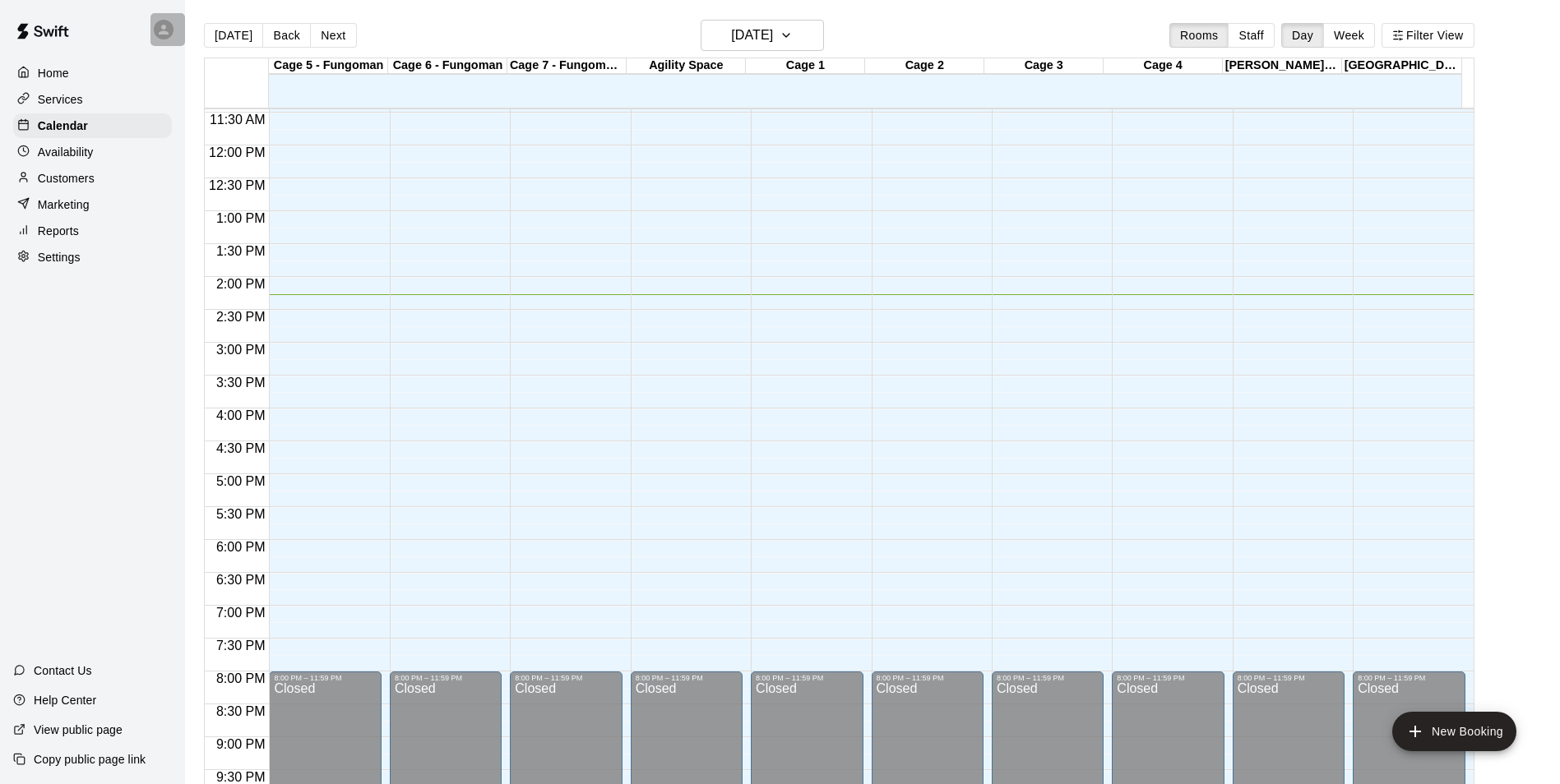
click at [178, 26] on div at bounding box center [167, 29] width 34 height 32
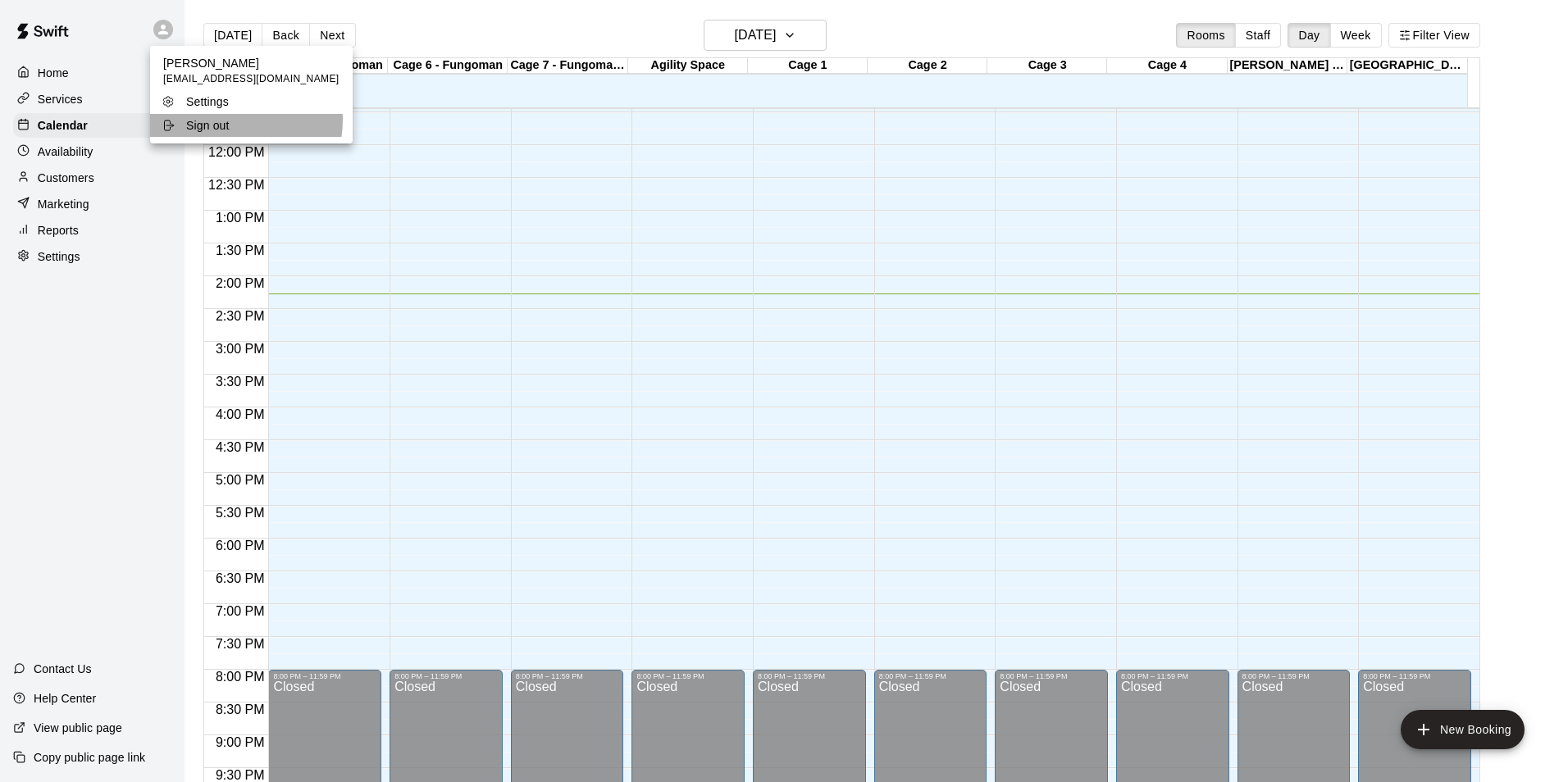
click at [214, 119] on p "Sign out" at bounding box center [207, 126] width 43 height 17
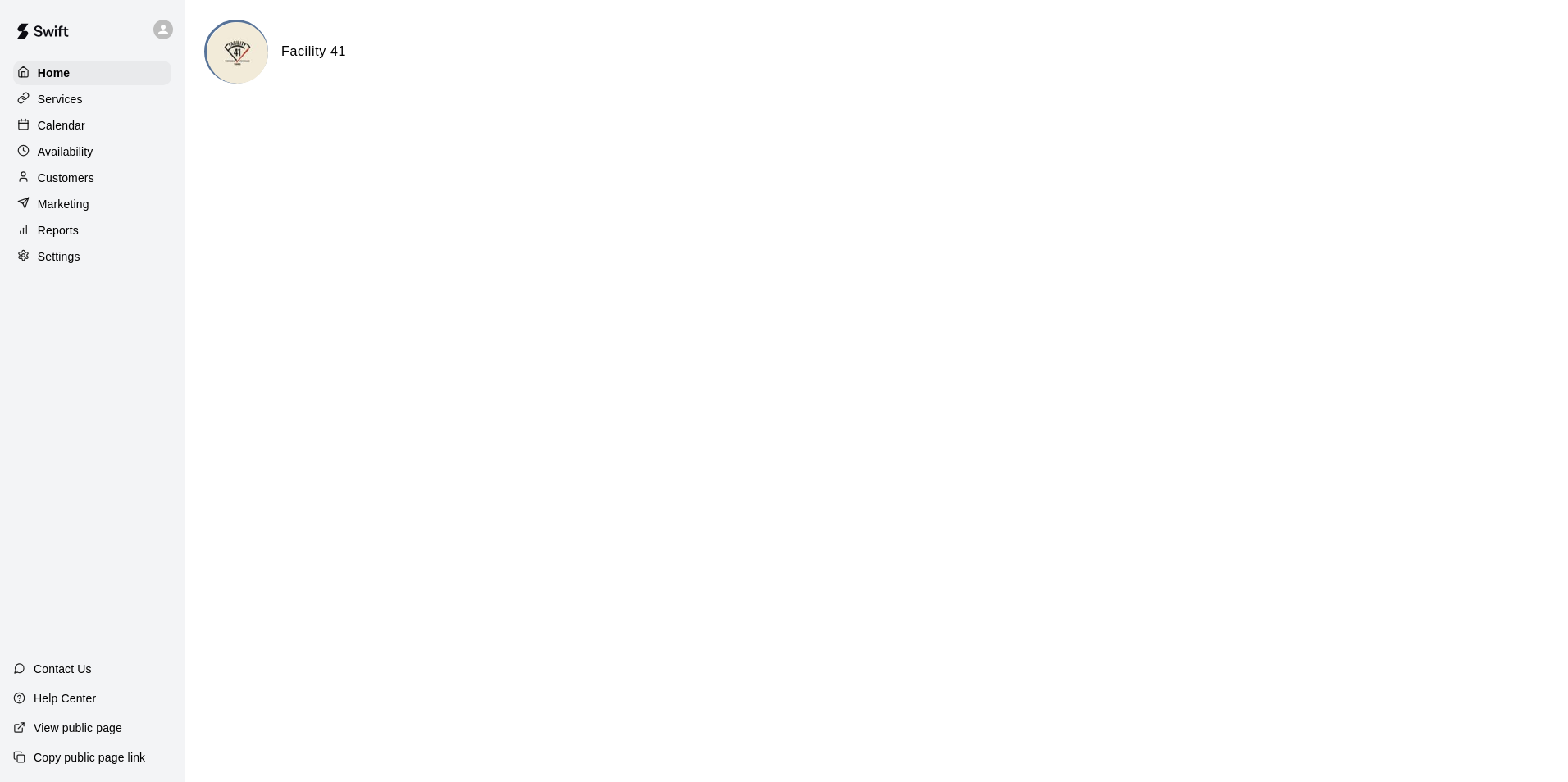
click at [164, 27] on icon at bounding box center [163, 30] width 10 height 10
click at [74, 146] on div at bounding box center [784, 391] width 1568 height 782
click at [95, 130] on div "Calendar" at bounding box center [92, 125] width 158 height 25
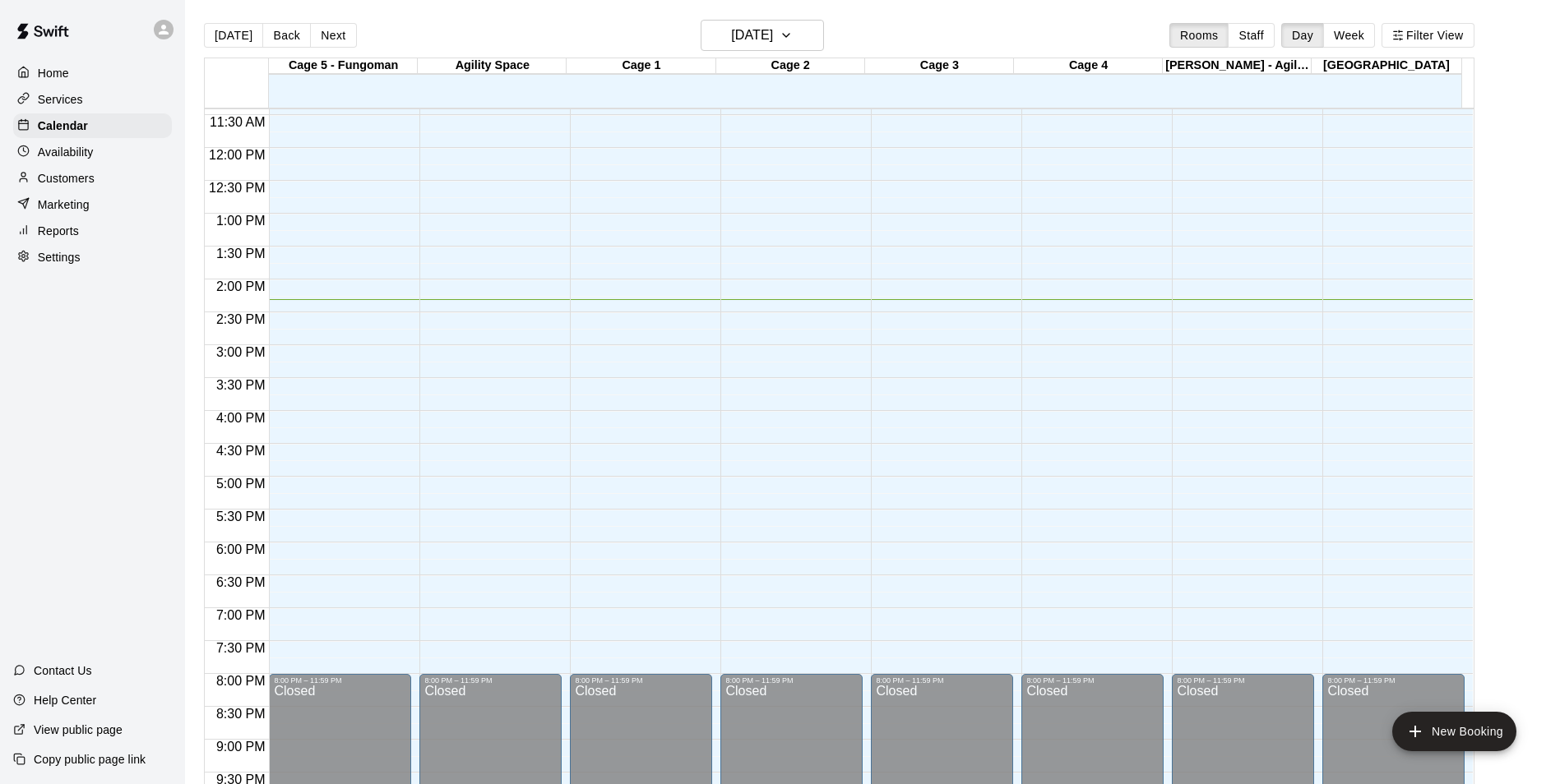
scroll to position [588, 0]
